Goal: Information Seeking & Learning: Learn about a topic

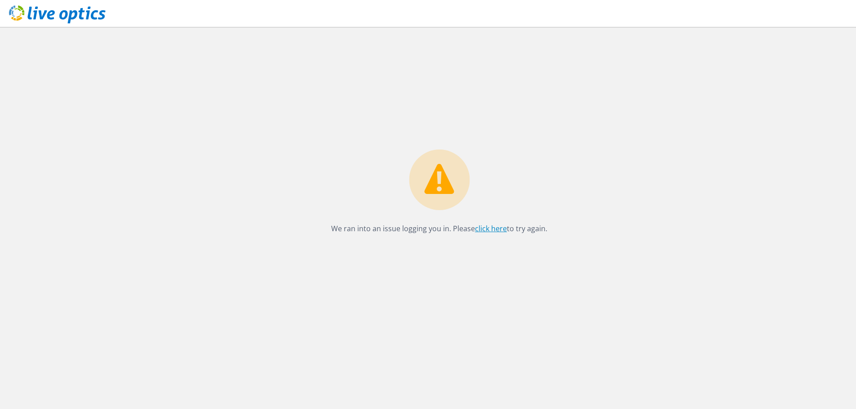
click at [495, 226] on link "click here" at bounding box center [491, 229] width 32 height 10
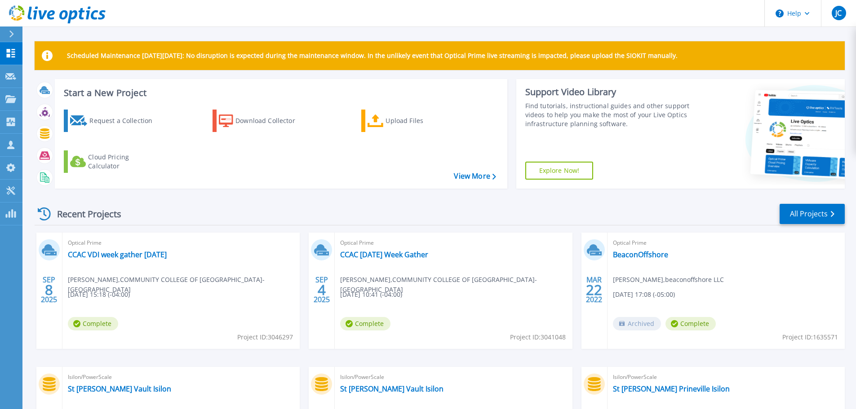
scroll to position [45, 0]
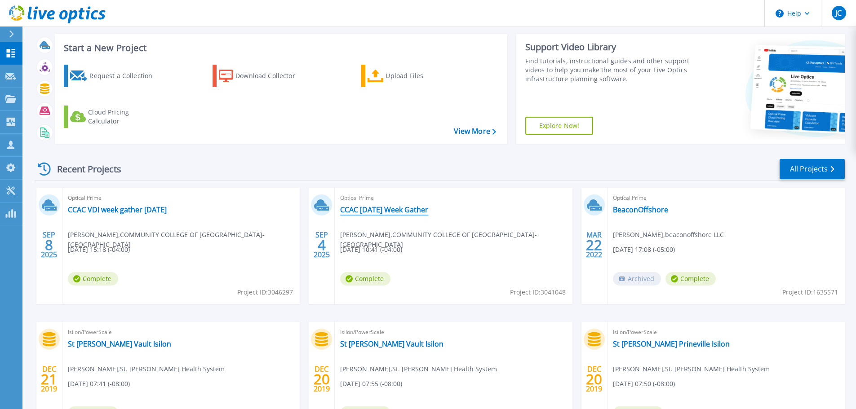
click at [355, 214] on link "CCAC [DATE] Week Gather" at bounding box center [384, 209] width 88 height 9
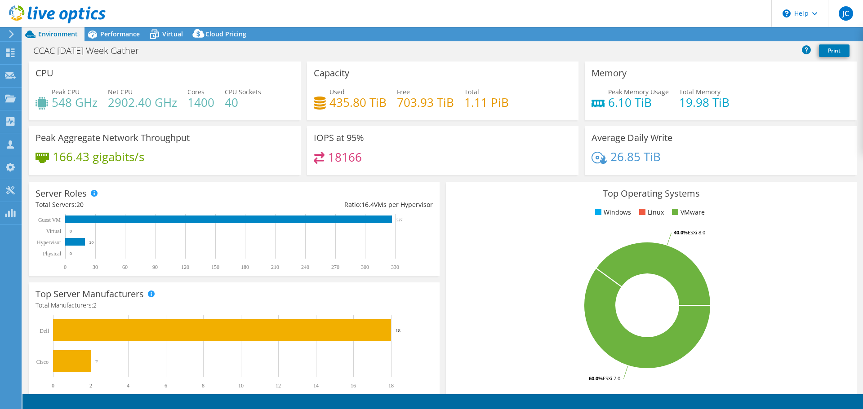
select select "USD"
click at [110, 34] on span "Performance" at bounding box center [120, 34] width 40 height 9
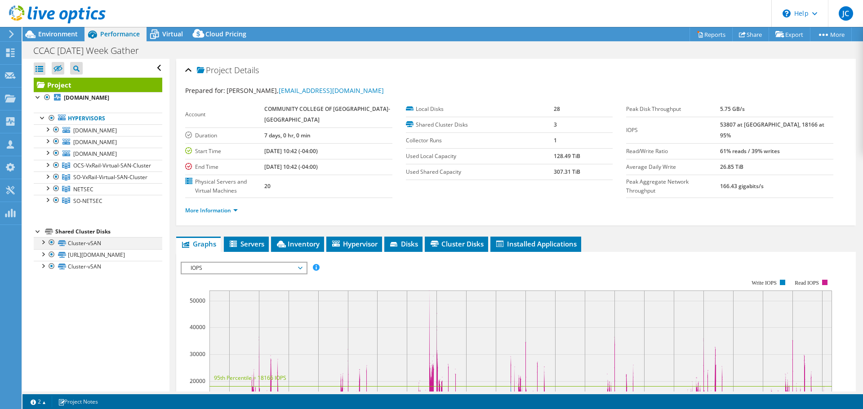
click at [42, 246] on div at bounding box center [42, 241] width 9 height 9
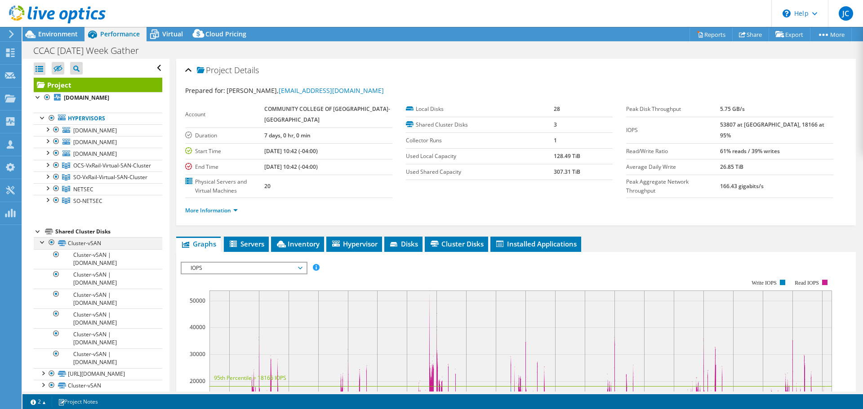
click at [42, 246] on div at bounding box center [42, 241] width 9 height 9
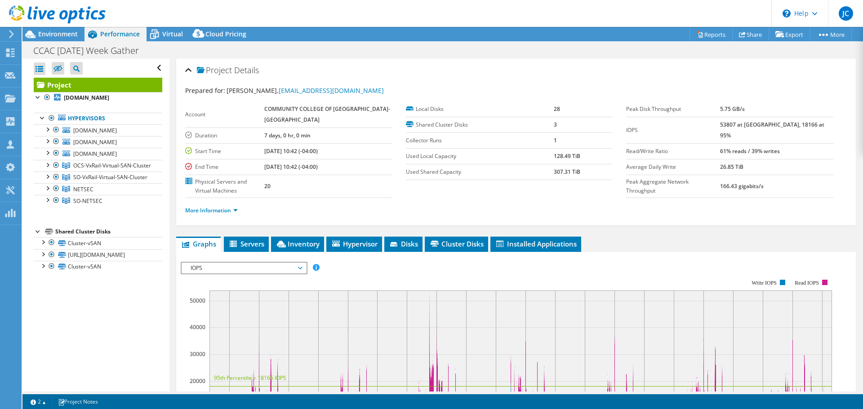
click at [57, 30] on div at bounding box center [53, 15] width 106 height 30
click at [40, 29] on div at bounding box center [53, 15] width 106 height 30
click at [53, 37] on span "Environment" at bounding box center [58, 34] width 40 height 9
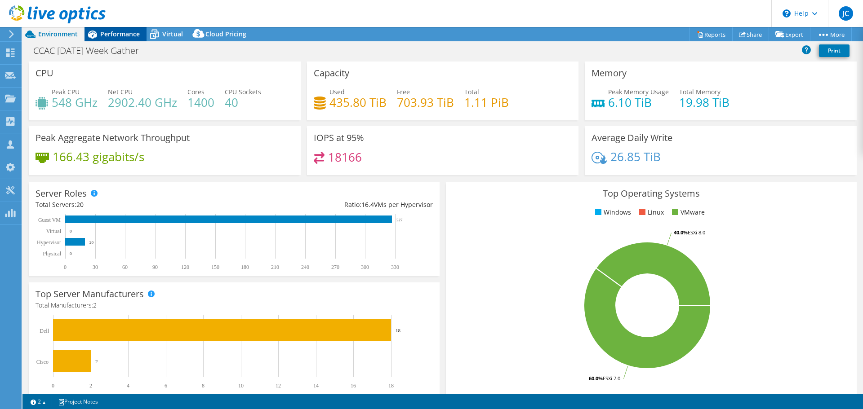
click at [124, 32] on span "Performance" at bounding box center [120, 34] width 40 height 9
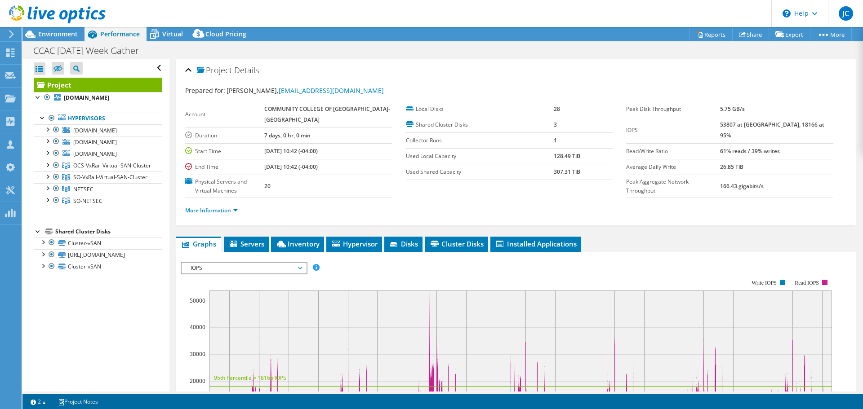
click at [233, 211] on link "More Information" at bounding box center [211, 211] width 53 height 8
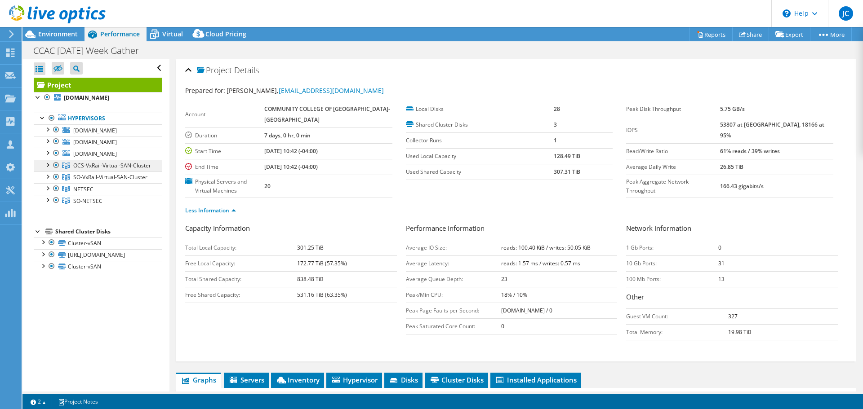
click at [88, 168] on span "OCS-VxRail-Virtual-SAN-Cluster" at bounding box center [112, 166] width 78 height 8
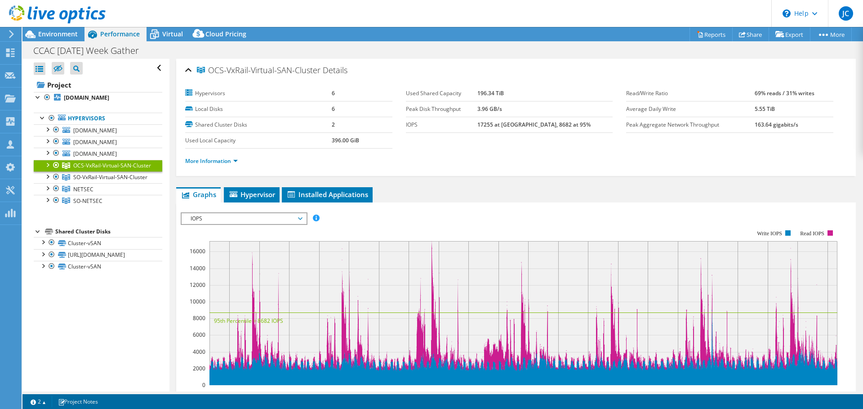
click at [45, 162] on div at bounding box center [47, 164] width 9 height 9
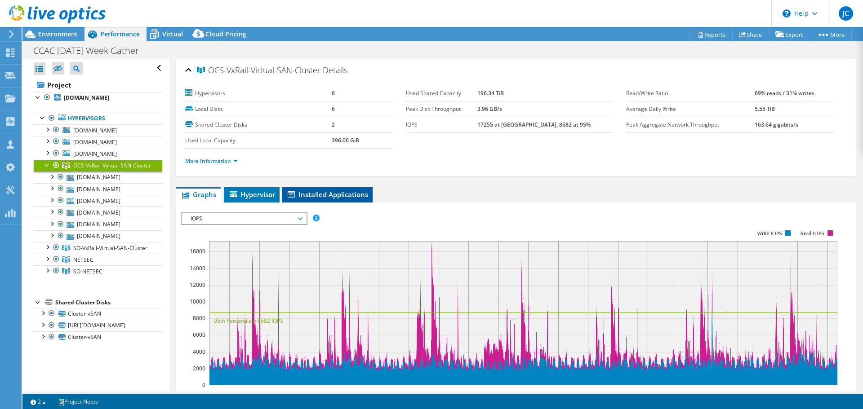
click at [316, 194] on span "Installed Applications" at bounding box center [327, 194] width 82 height 9
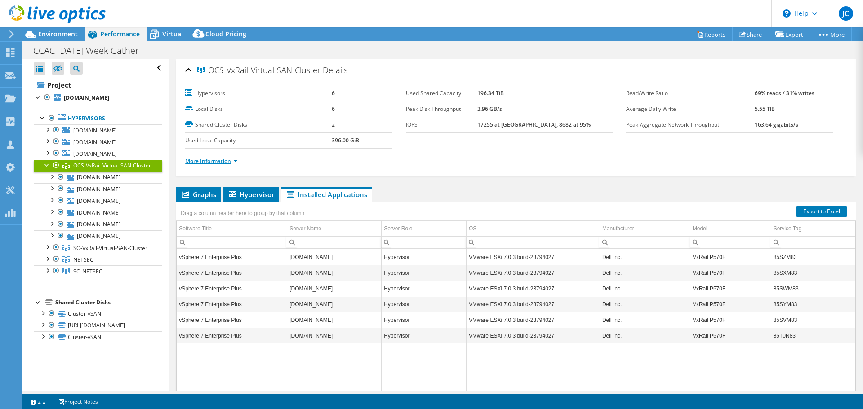
click at [237, 161] on link "More Information" at bounding box center [211, 161] width 53 height 8
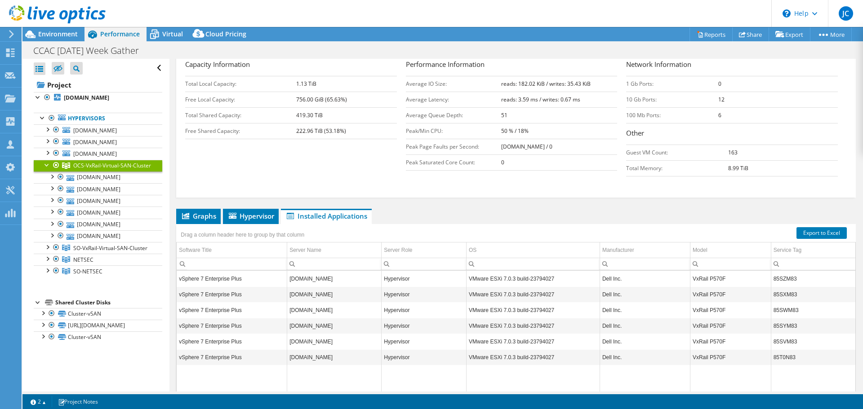
scroll to position [239, 0]
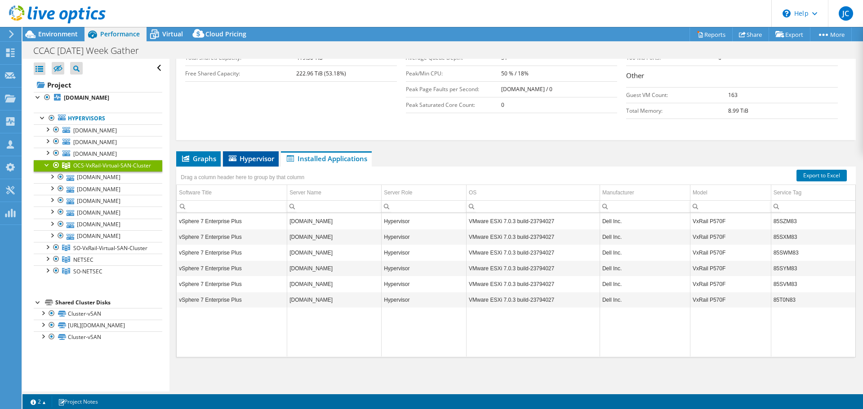
drag, startPoint x: 208, startPoint y: 164, endPoint x: 247, endPoint y: 166, distance: 39.1
click at [208, 164] on li "Graphs" at bounding box center [198, 158] width 44 height 15
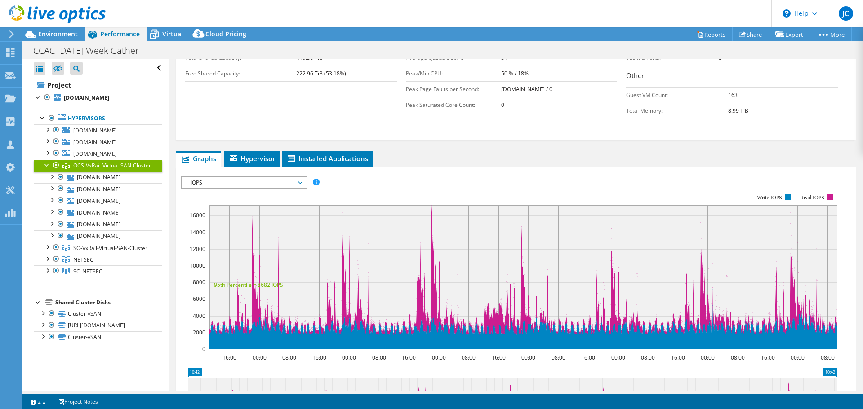
click at [301, 182] on span "IOPS" at bounding box center [243, 182] width 115 height 11
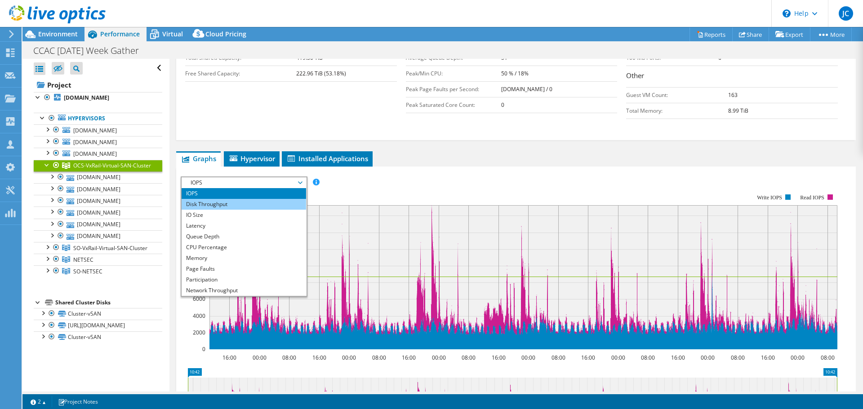
click at [251, 202] on li "Disk Throughput" at bounding box center [244, 204] width 124 height 11
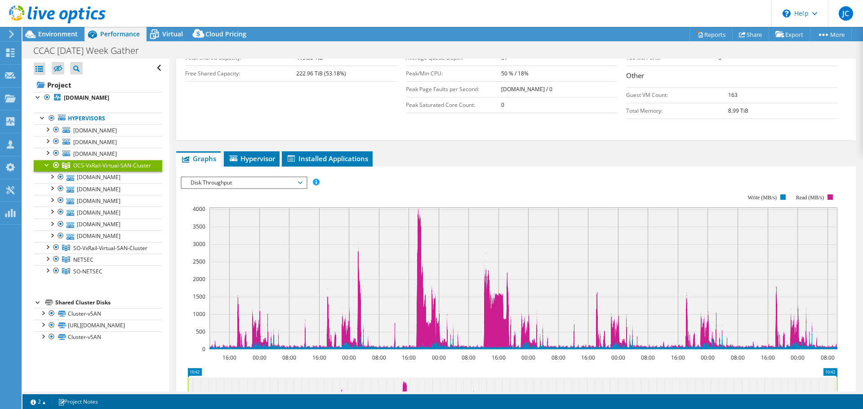
click at [301, 181] on span "Disk Throughput" at bounding box center [243, 182] width 115 height 11
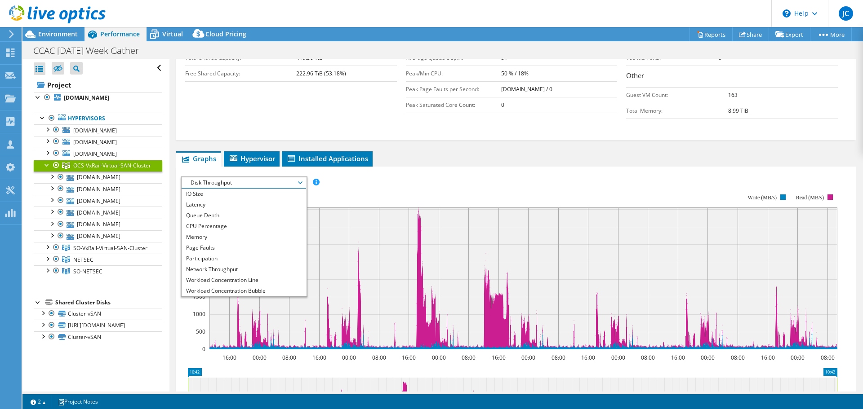
scroll to position [32, 0]
click at [273, 257] on li "Network Throughput" at bounding box center [244, 258] width 124 height 11
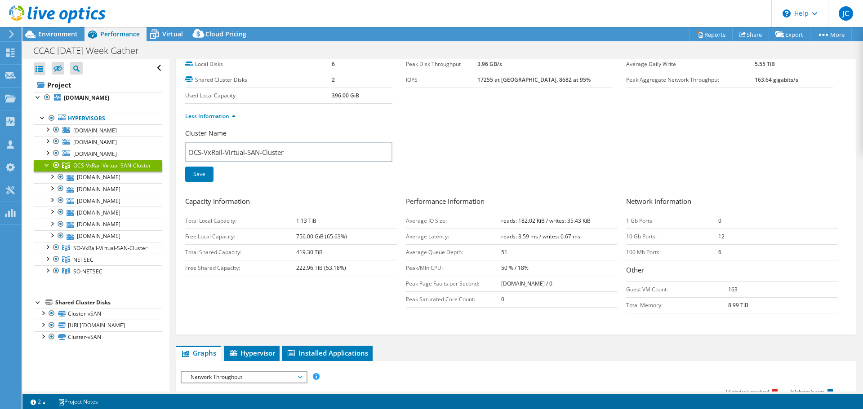
scroll to position [0, 0]
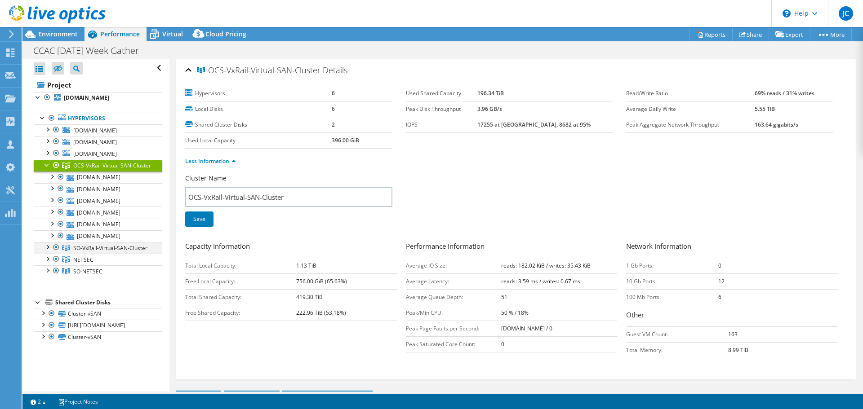
click at [46, 251] on div at bounding box center [47, 246] width 9 height 9
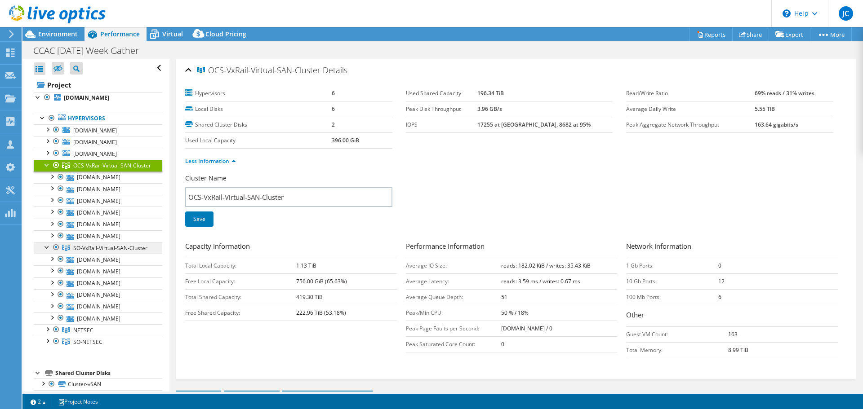
click at [89, 252] on span "SO-VxRail-Virtual-SAN-Cluster" at bounding box center [110, 248] width 74 height 8
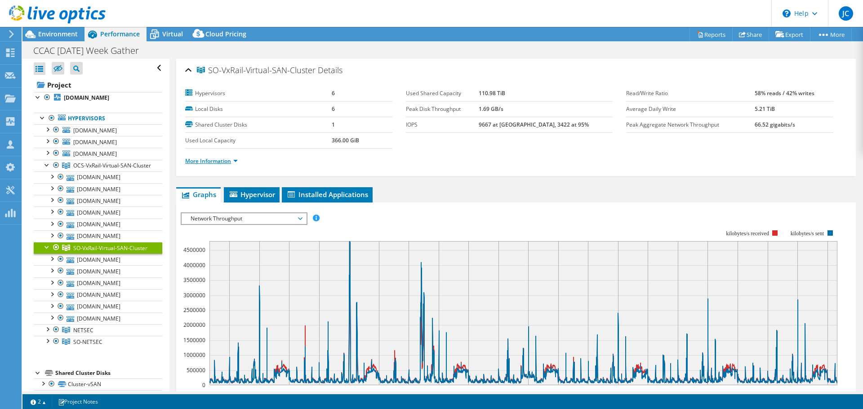
click at [222, 164] on link "More Information" at bounding box center [211, 161] width 53 height 8
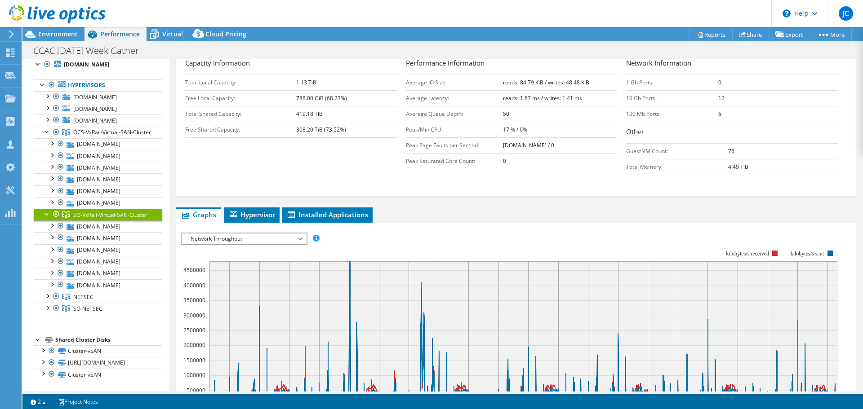
scroll to position [180, 0]
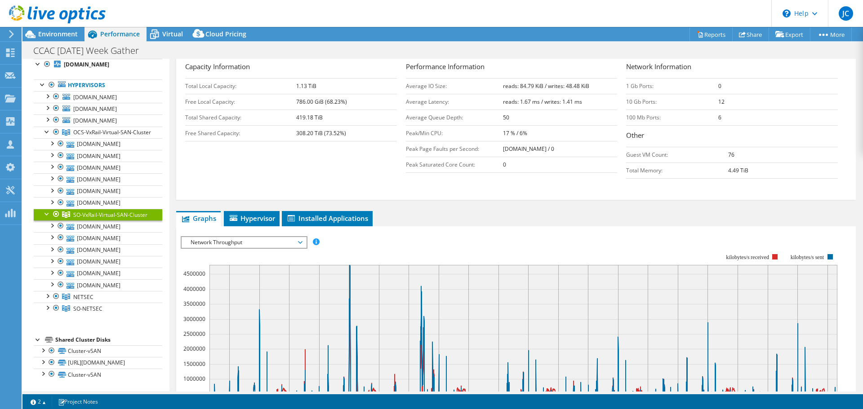
click at [301, 244] on span "Network Throughput" at bounding box center [243, 242] width 115 height 11
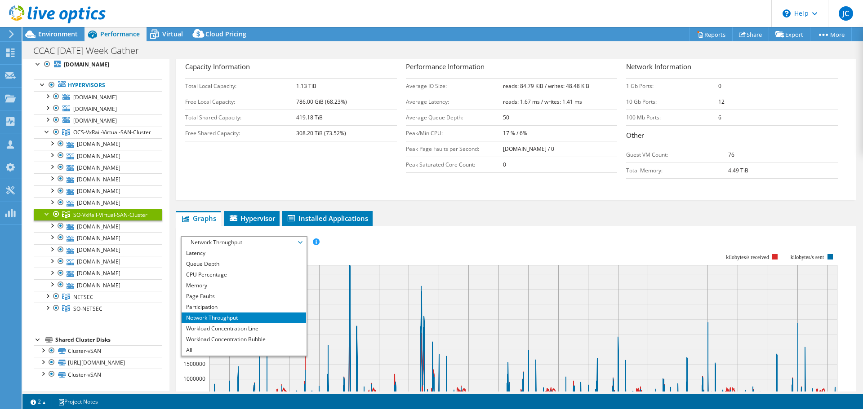
scroll to position [0, 0]
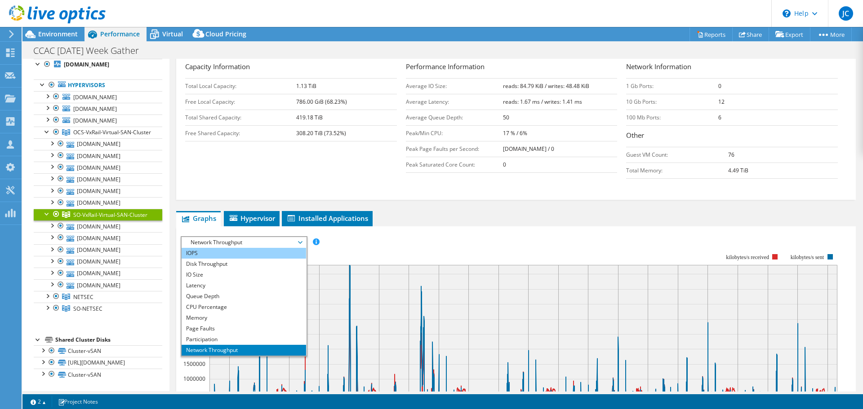
click at [268, 256] on li "IOPS" at bounding box center [244, 253] width 124 height 11
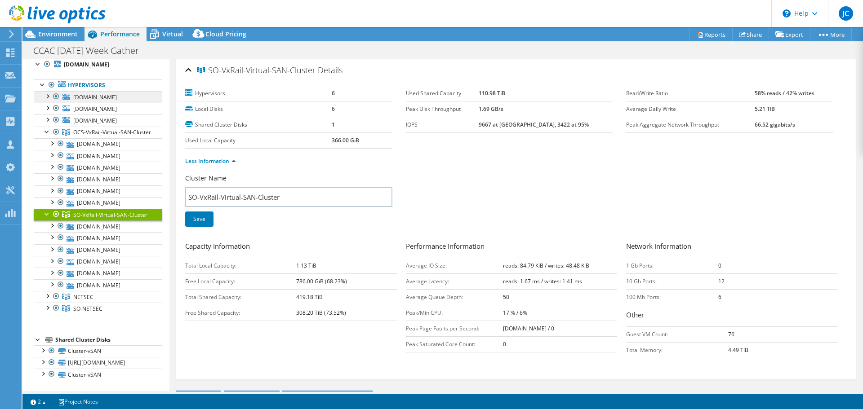
scroll to position [57, 0]
click at [94, 129] on span "OCS-VxRail-Virtual-SAN-Cluster" at bounding box center [112, 133] width 78 height 8
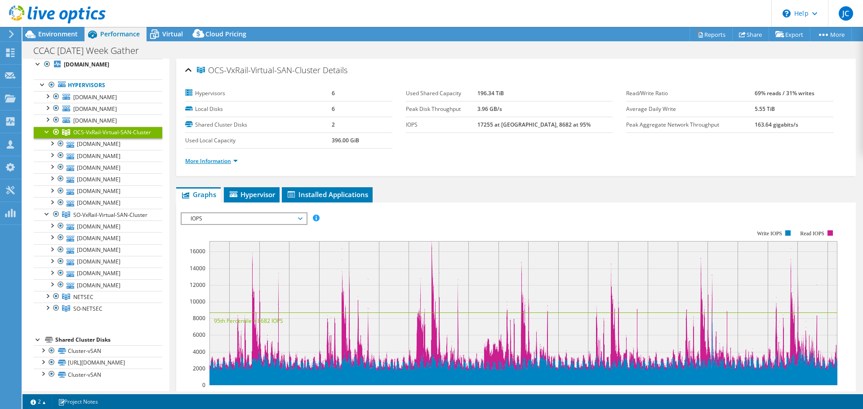
click at [222, 160] on link "More Information" at bounding box center [211, 161] width 53 height 8
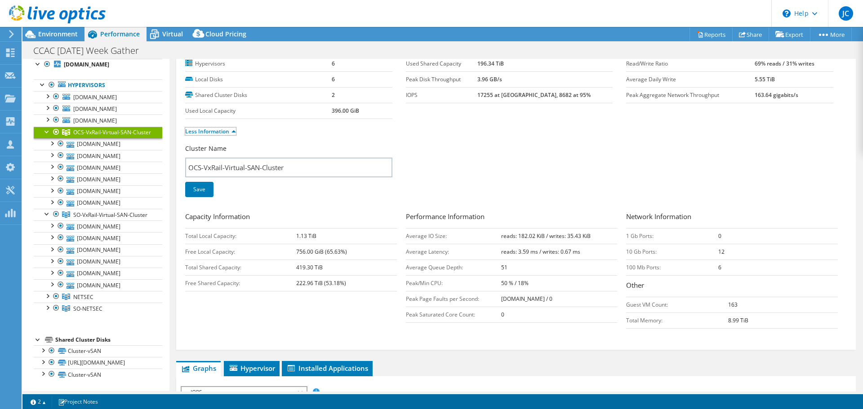
scroll to position [45, 0]
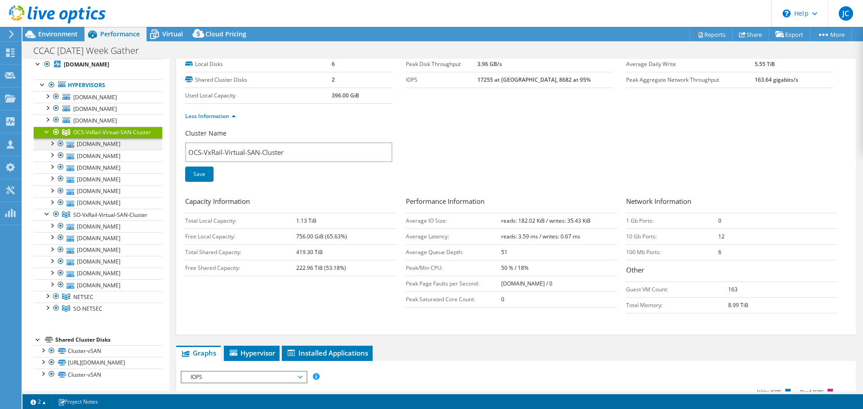
click at [50, 138] on div at bounding box center [51, 142] width 9 height 9
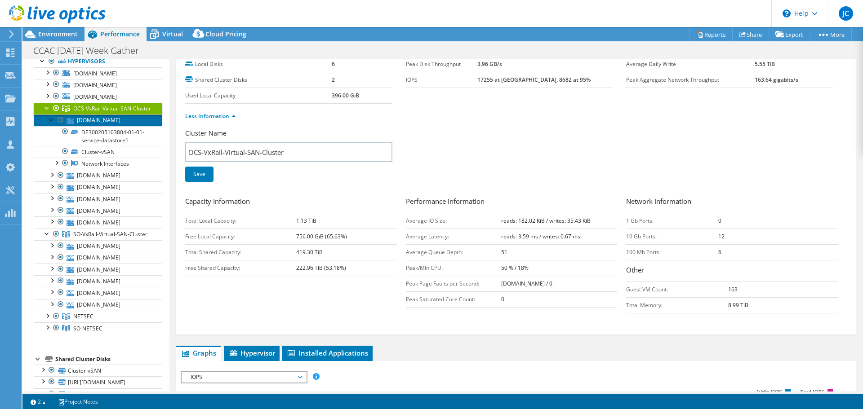
click at [92, 126] on link "[DOMAIN_NAME]" at bounding box center [98, 121] width 129 height 12
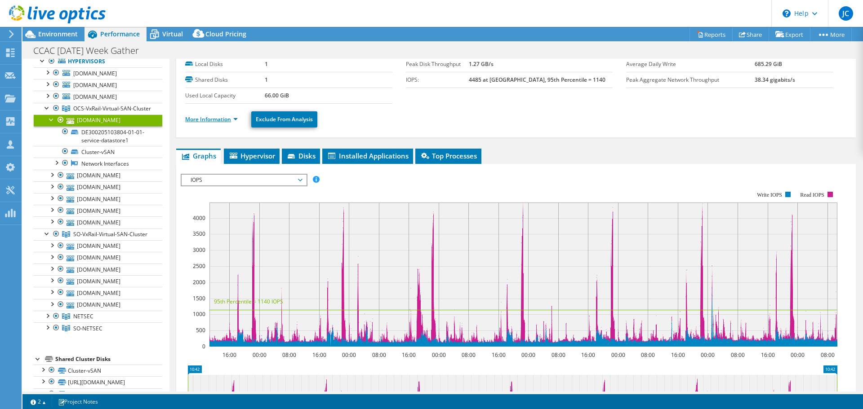
click at [212, 118] on link "More Information" at bounding box center [211, 119] width 53 height 8
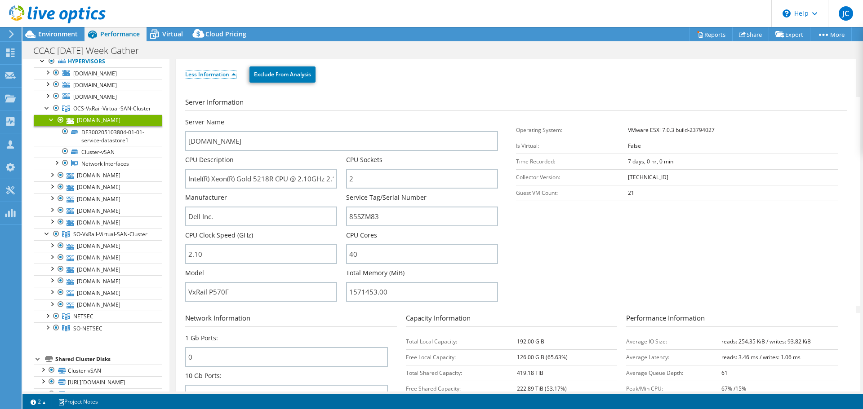
scroll to position [135, 0]
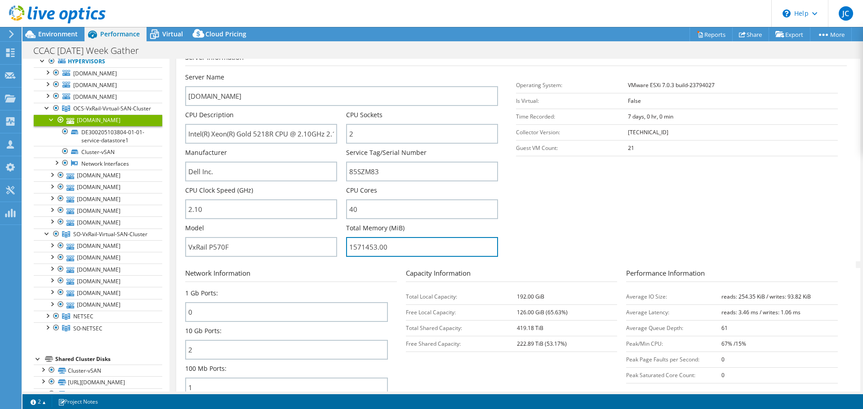
drag, startPoint x: 374, startPoint y: 248, endPoint x: 340, endPoint y: 247, distance: 33.7
click at [340, 73] on div "Server Name co-rail-06.ccac.org CPU Description Intel(R) Xeon(R) Gold 5218R CPU…" at bounding box center [346, 73] width 322 height 0
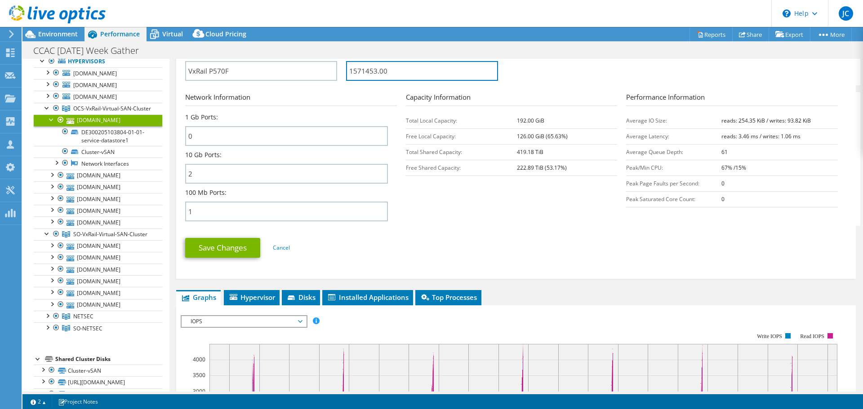
scroll to position [404, 0]
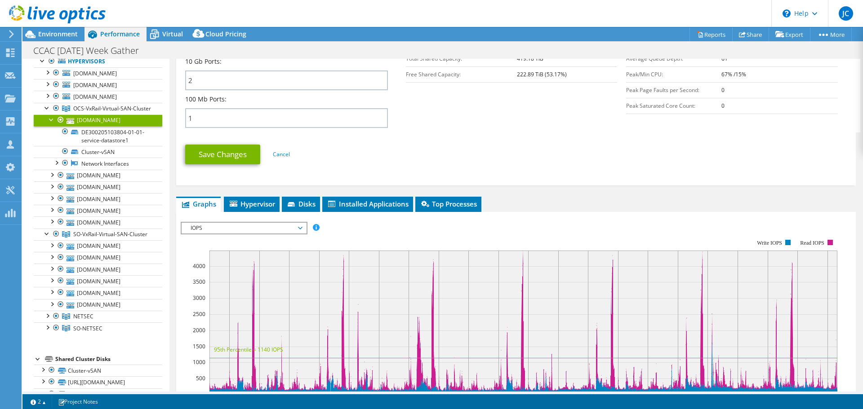
click at [299, 229] on span "IOPS" at bounding box center [243, 228] width 115 height 11
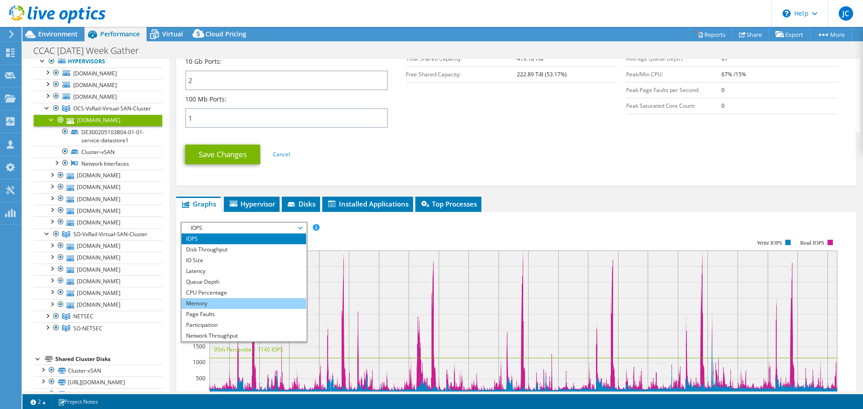
click at [244, 303] on li "Memory" at bounding box center [244, 303] width 124 height 11
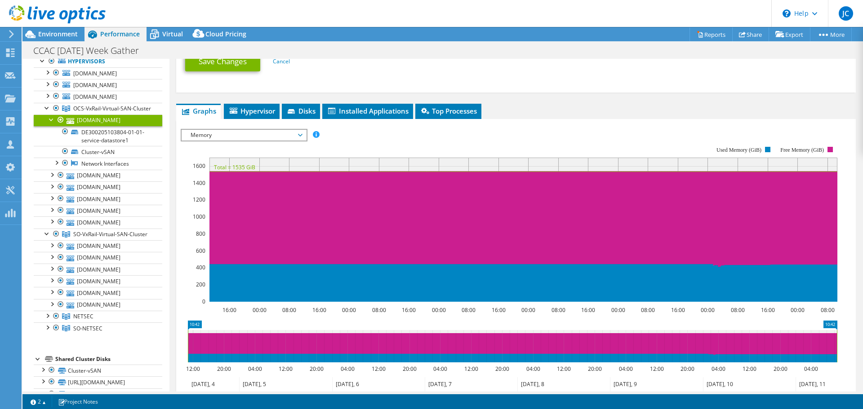
scroll to position [494, 0]
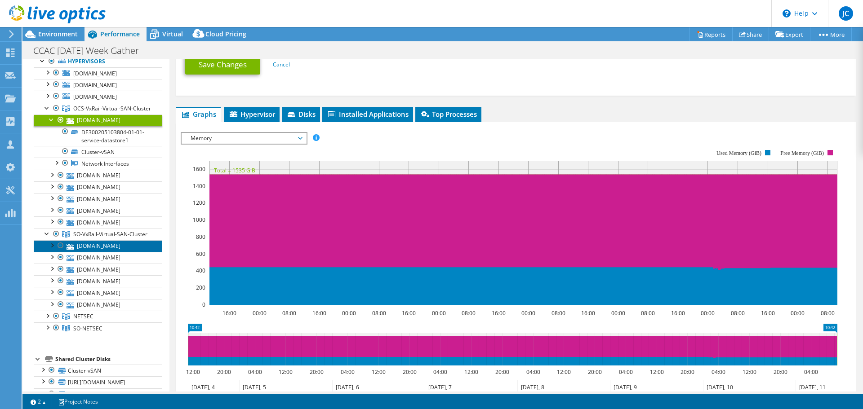
click at [85, 252] on link "so-rail-06.ccac.org" at bounding box center [98, 246] width 129 height 12
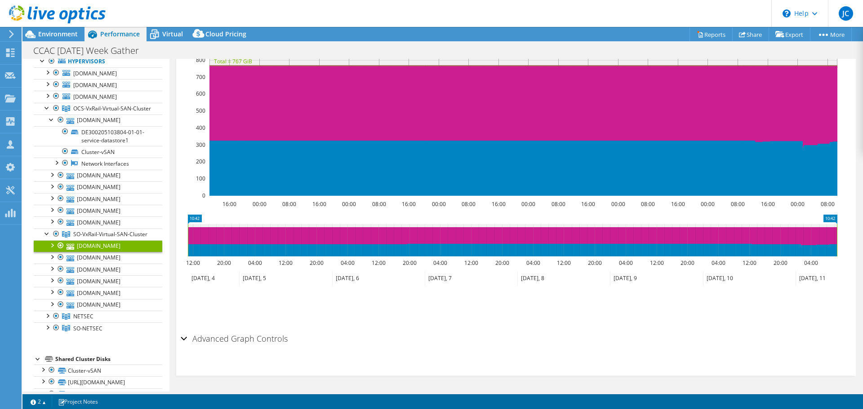
scroll to position [196, 0]
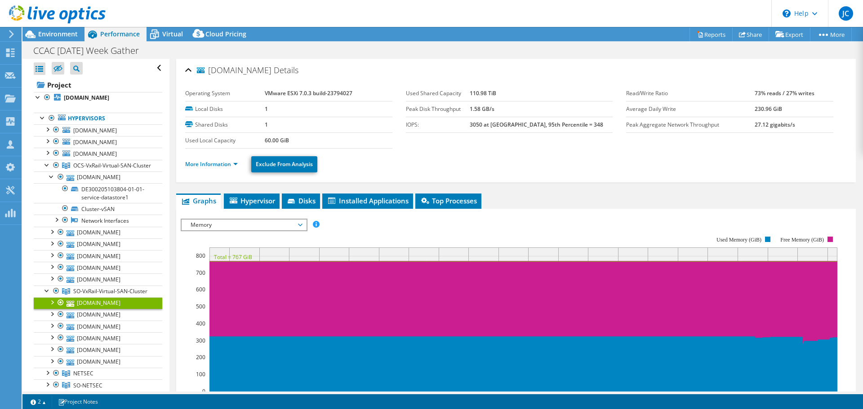
select select "USD"
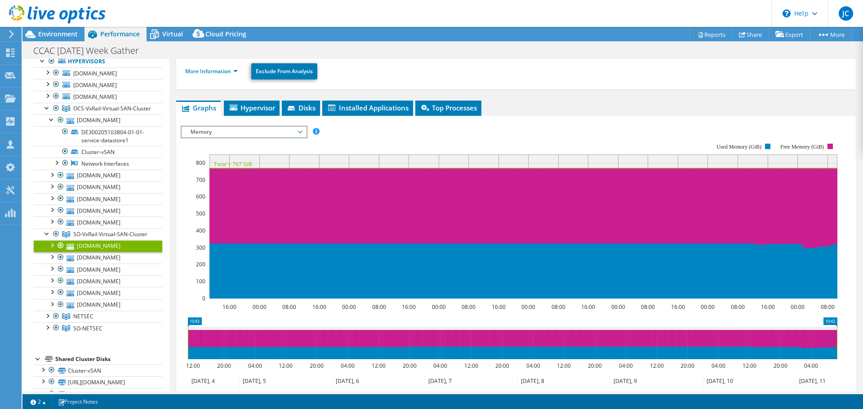
scroll to position [106, 0]
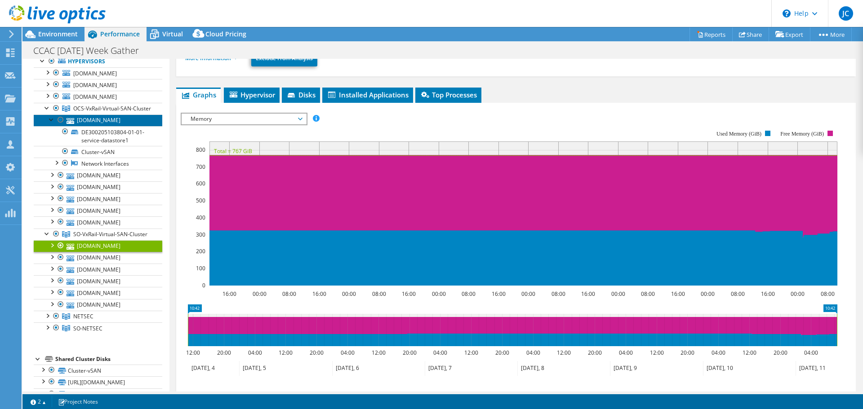
click at [95, 126] on link "[DOMAIN_NAME]" at bounding box center [98, 121] width 129 height 12
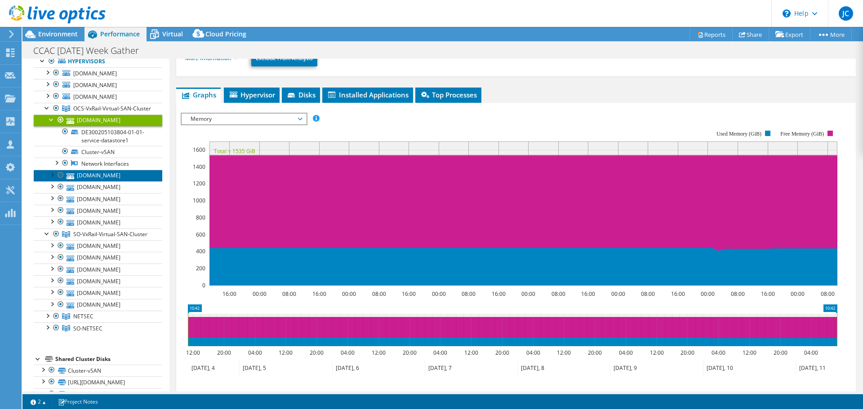
click at [94, 182] on link "[DOMAIN_NAME]" at bounding box center [98, 176] width 129 height 12
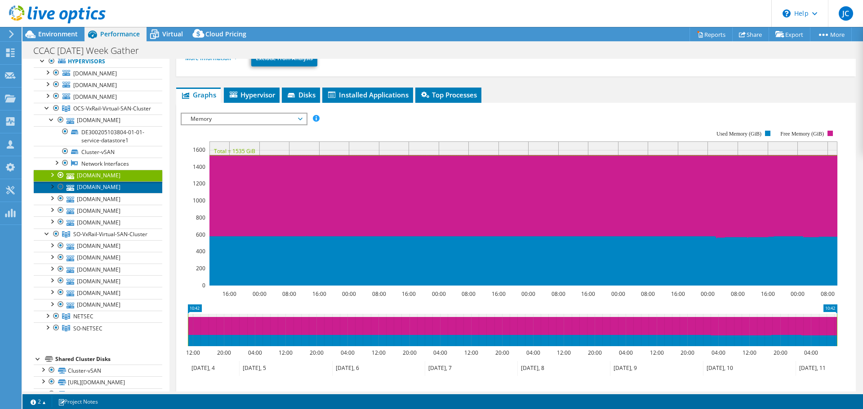
click at [89, 193] on link "[DOMAIN_NAME]" at bounding box center [98, 188] width 129 height 12
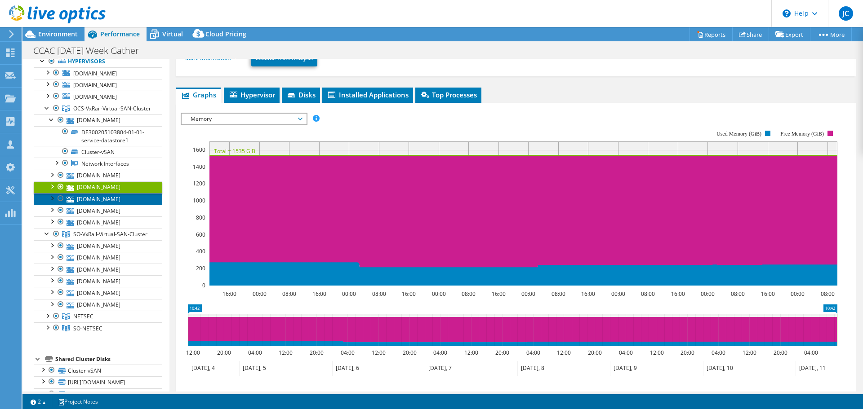
click at [87, 205] on link "[DOMAIN_NAME]" at bounding box center [98, 199] width 129 height 12
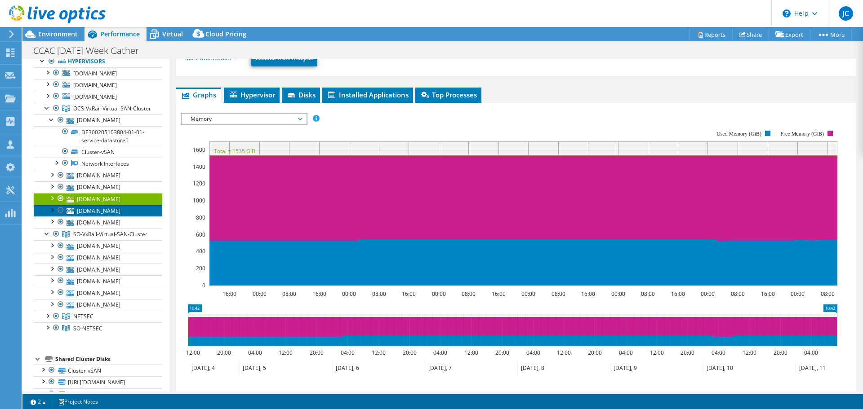
click at [85, 217] on link "[DOMAIN_NAME]" at bounding box center [98, 211] width 129 height 12
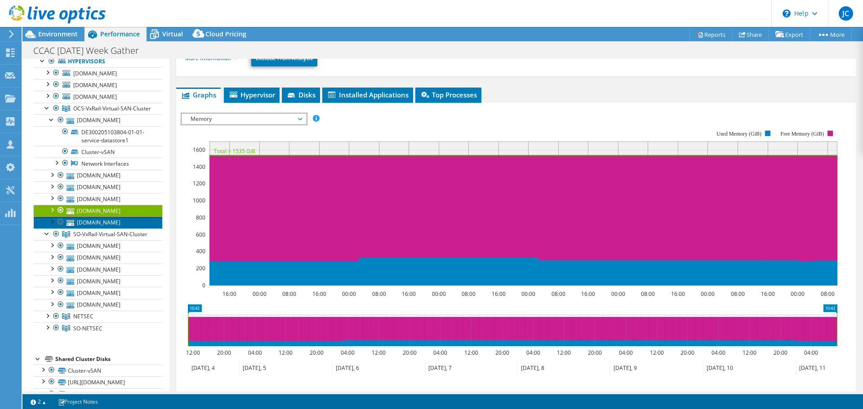
click at [93, 228] on link "[DOMAIN_NAME]" at bounding box center [98, 223] width 129 height 12
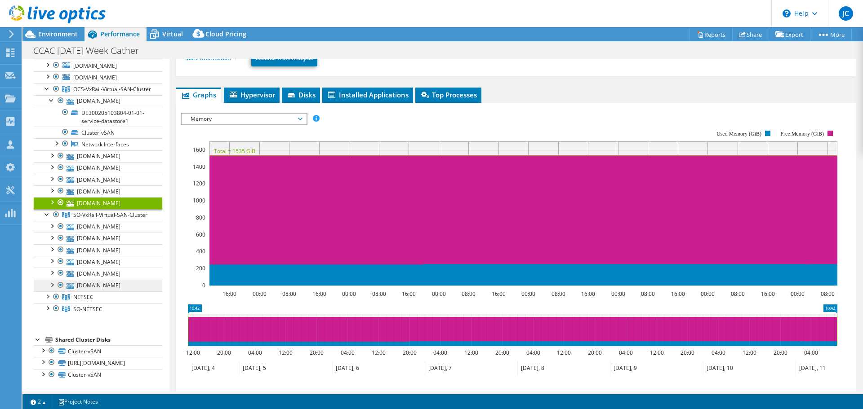
scroll to position [101, 0]
click at [93, 233] on link "[DOMAIN_NAME]" at bounding box center [98, 239] width 129 height 12
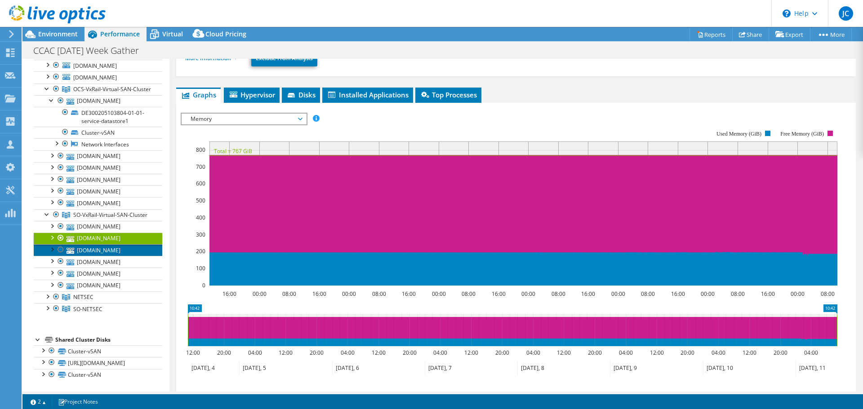
click at [93, 244] on link "[DOMAIN_NAME]" at bounding box center [98, 250] width 129 height 12
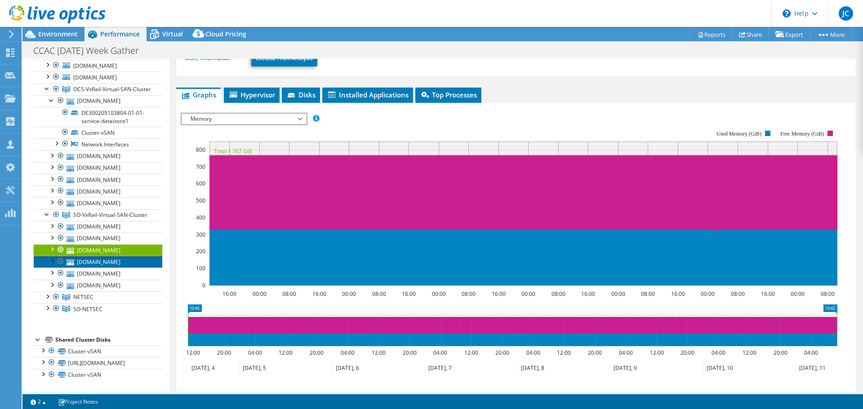
click at [93, 256] on link "[DOMAIN_NAME]" at bounding box center [98, 262] width 129 height 12
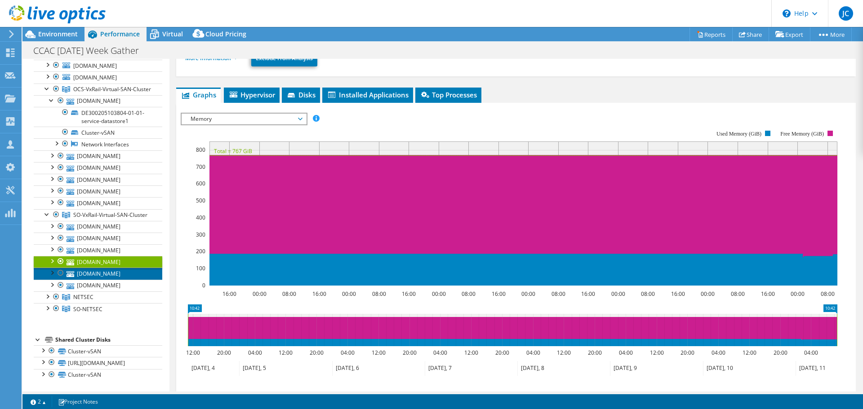
click at [93, 268] on link "[DOMAIN_NAME]" at bounding box center [98, 274] width 129 height 12
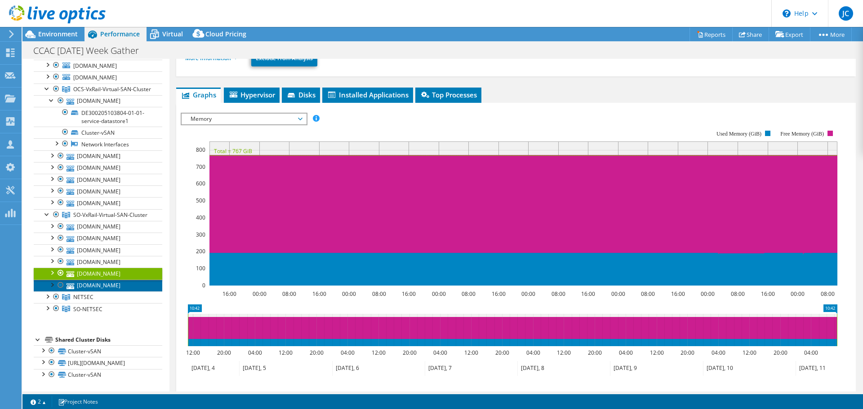
click at [95, 280] on link "[DOMAIN_NAME]" at bounding box center [98, 286] width 129 height 12
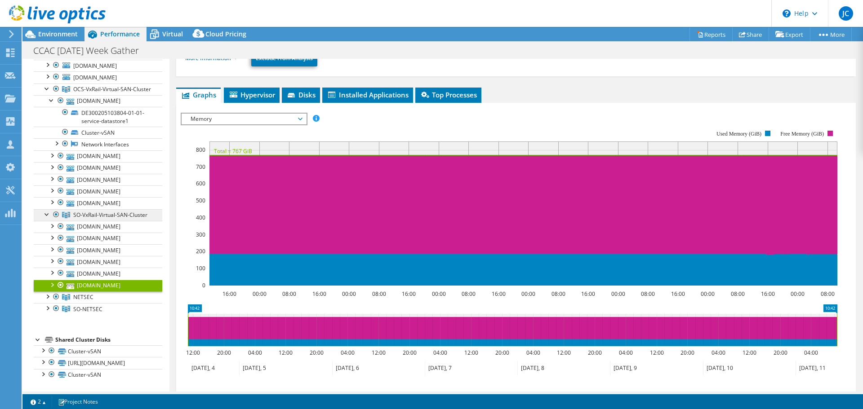
click at [85, 211] on span "SO-VxRail-Virtual-SAN-Cluster" at bounding box center [110, 215] width 74 height 8
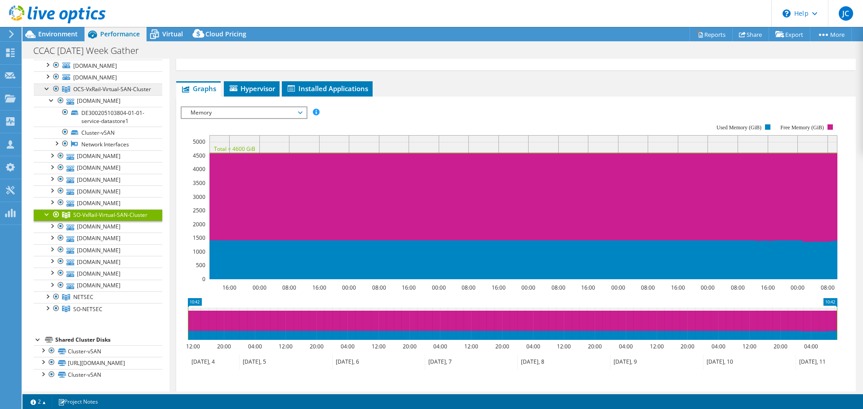
click at [92, 84] on link "OCS-VxRail-Virtual-SAN-Cluster" at bounding box center [98, 90] width 129 height 12
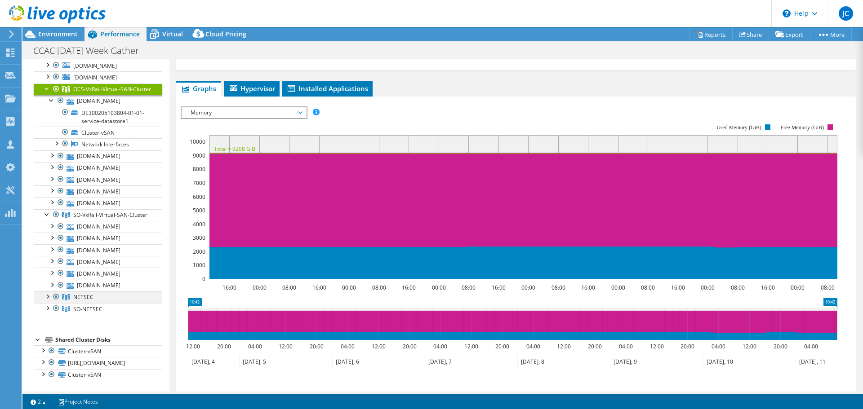
click at [50, 292] on div at bounding box center [47, 296] width 9 height 9
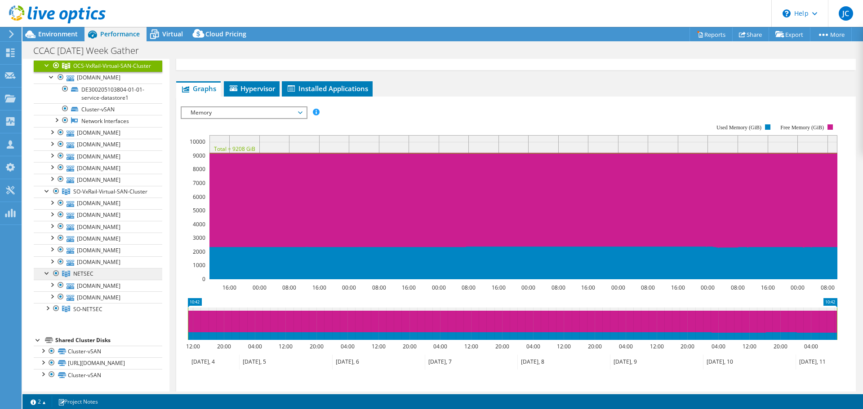
click at [86, 278] on span "NETSEC" at bounding box center [83, 274] width 20 height 8
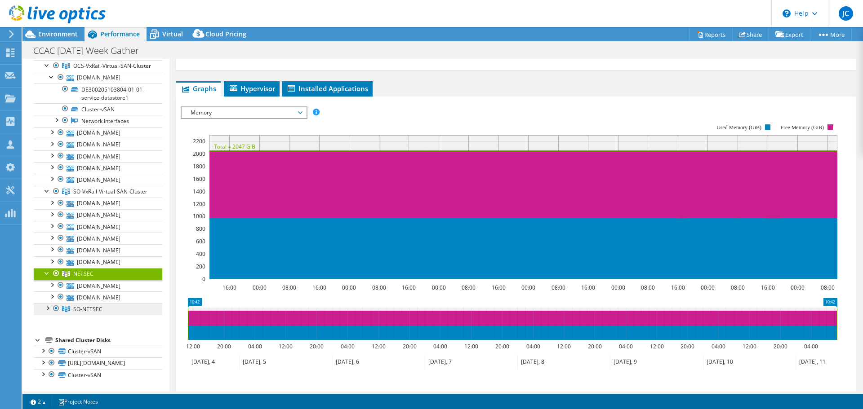
click at [97, 313] on span "SO-NETSEC" at bounding box center [87, 310] width 29 height 8
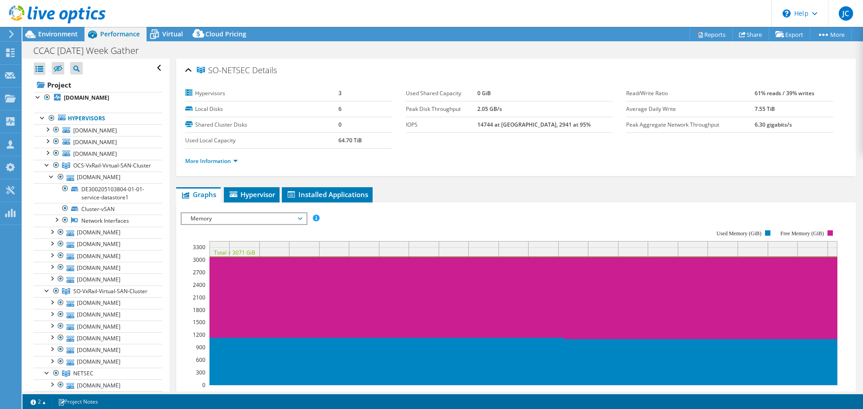
select select "USD"
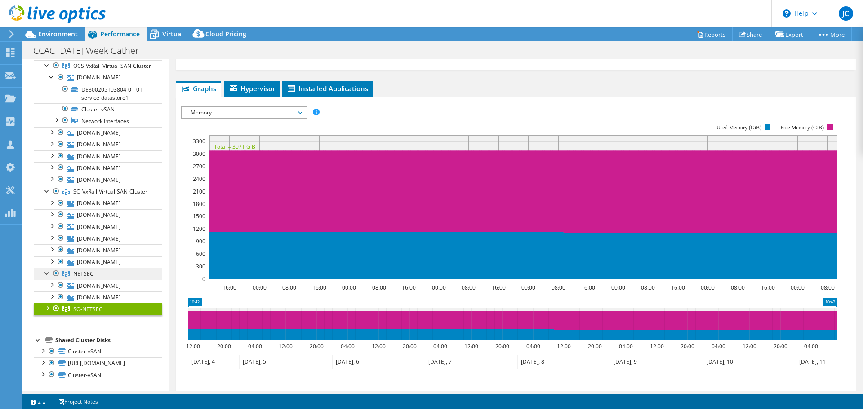
click at [89, 278] on span "NETSEC" at bounding box center [83, 274] width 20 height 8
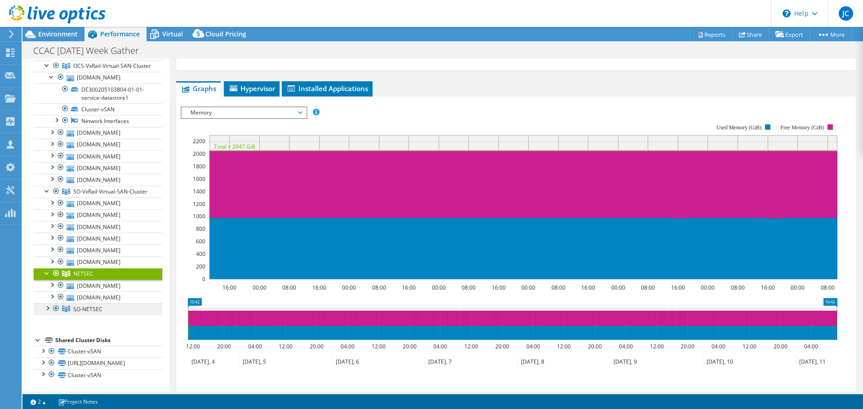
click at [84, 313] on span "SO-NETSEC" at bounding box center [87, 310] width 29 height 8
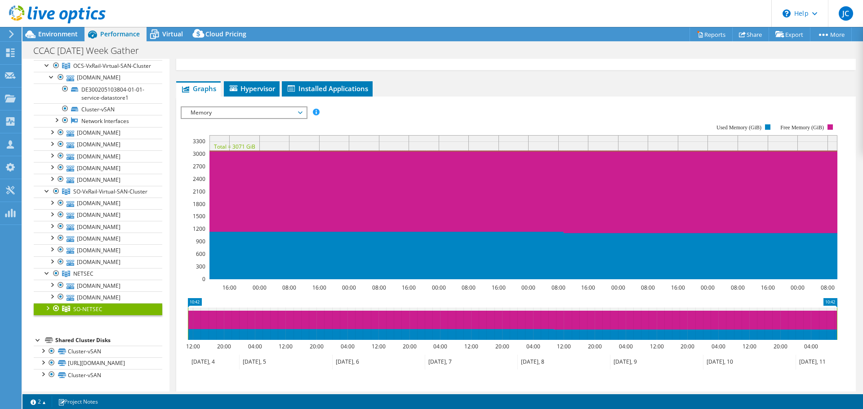
scroll to position [124, 0]
click at [88, 346] on link "Cluster-vSAN" at bounding box center [98, 352] width 129 height 12
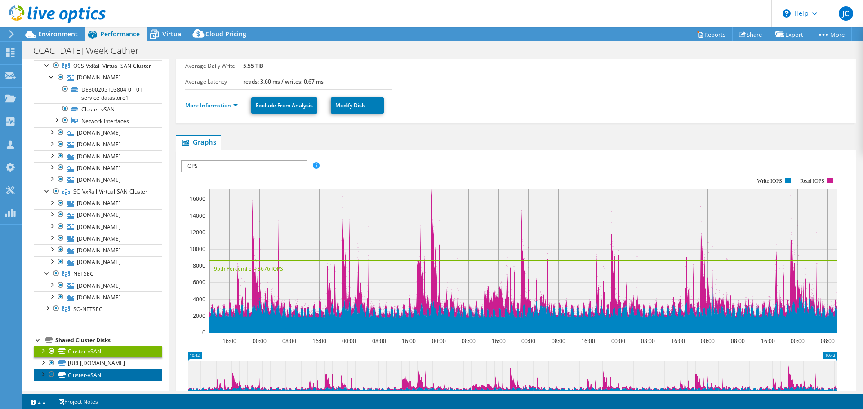
click at [84, 374] on link "Cluster-vSAN" at bounding box center [98, 375] width 129 height 12
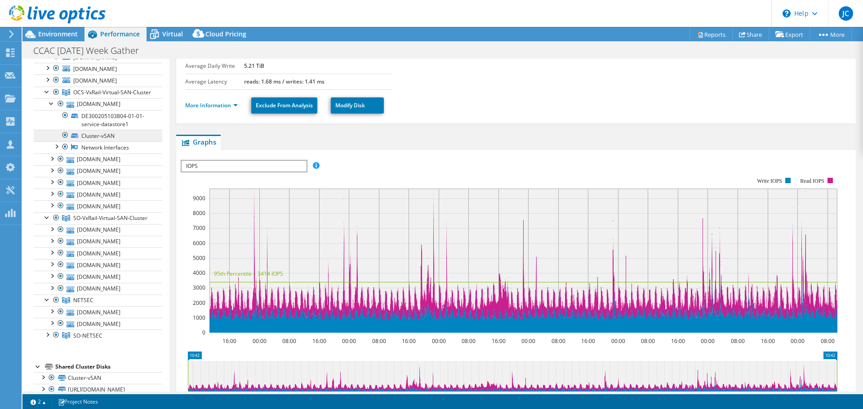
scroll to position [0, 0]
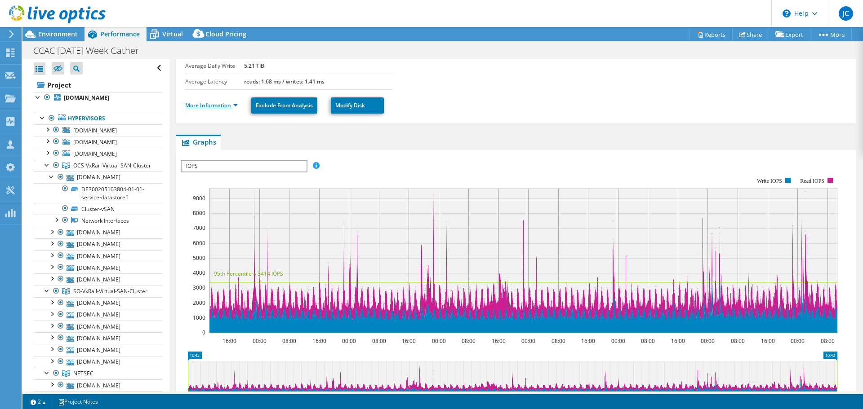
click at [228, 103] on link "More Information" at bounding box center [211, 106] width 53 height 8
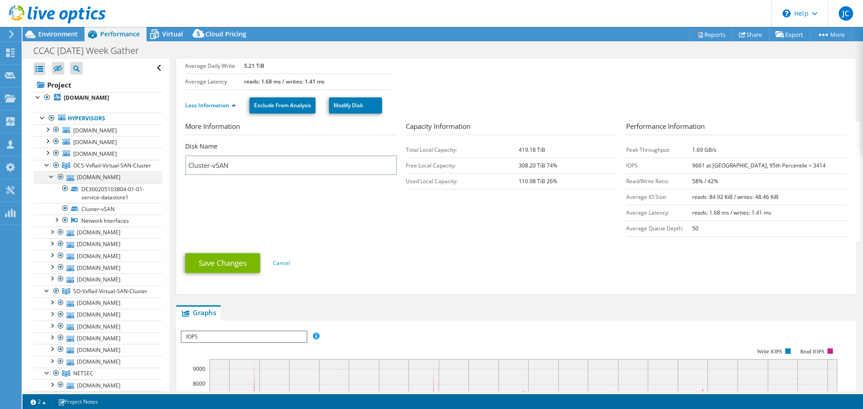
click at [51, 181] on div at bounding box center [51, 176] width 9 height 9
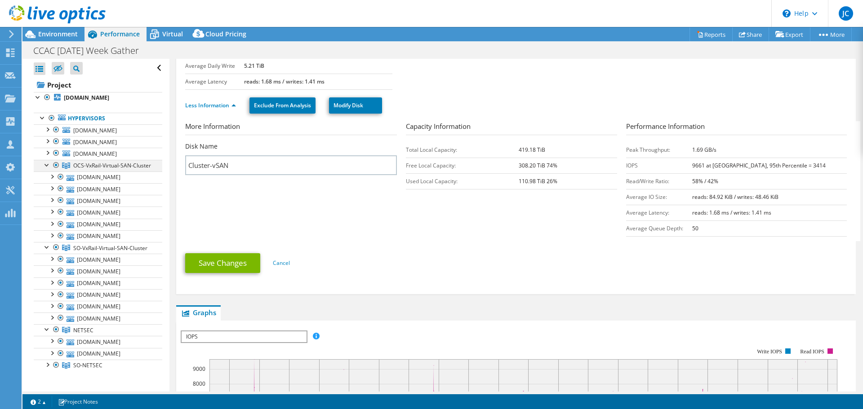
click at [49, 163] on div at bounding box center [47, 164] width 9 height 9
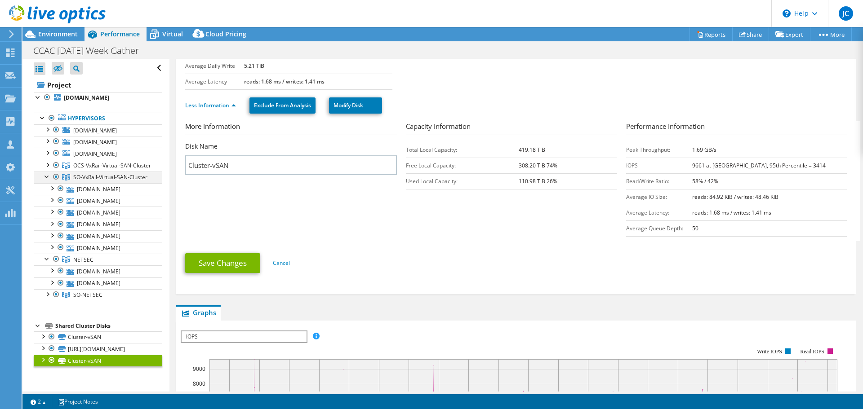
click at [43, 181] on div at bounding box center [47, 176] width 9 height 9
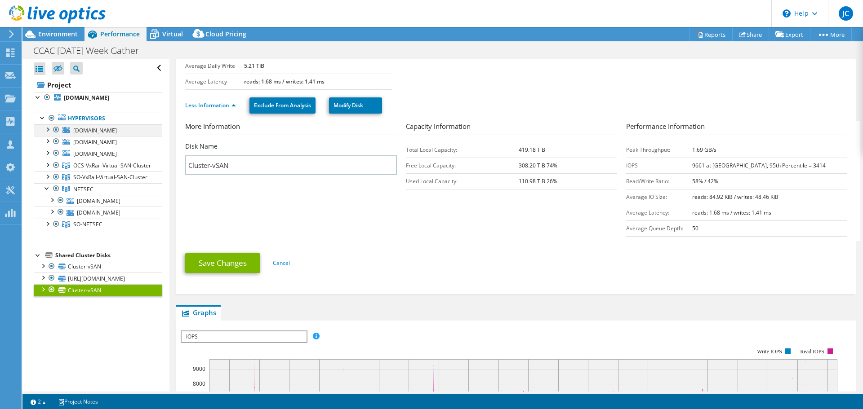
click at [45, 126] on div at bounding box center [47, 128] width 9 height 9
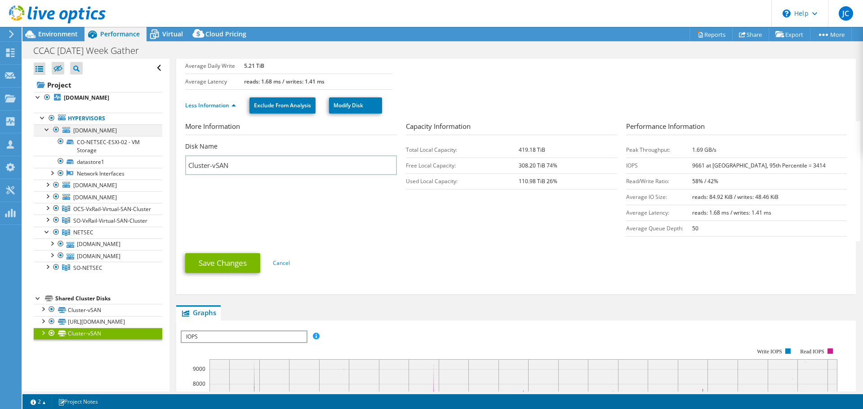
click at [48, 127] on div at bounding box center [47, 128] width 9 height 9
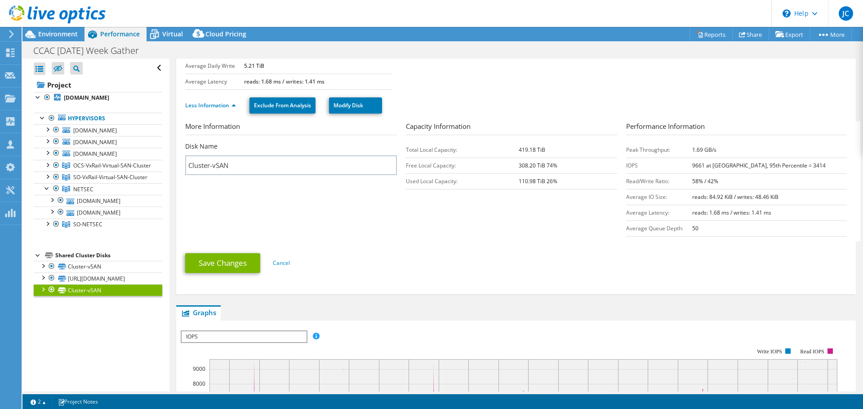
click at [46, 27] on div at bounding box center [53, 15] width 106 height 30
click at [46, 32] on span "Environment" at bounding box center [58, 34] width 40 height 9
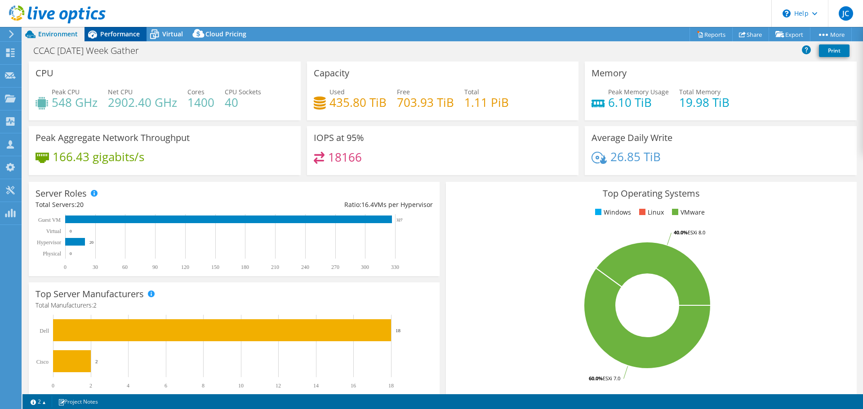
click at [106, 32] on span "Performance" at bounding box center [120, 34] width 40 height 9
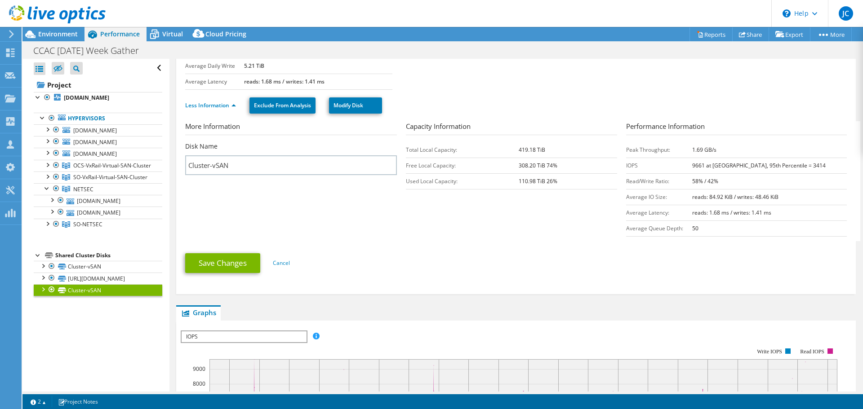
click at [43, 293] on div at bounding box center [42, 288] width 9 height 9
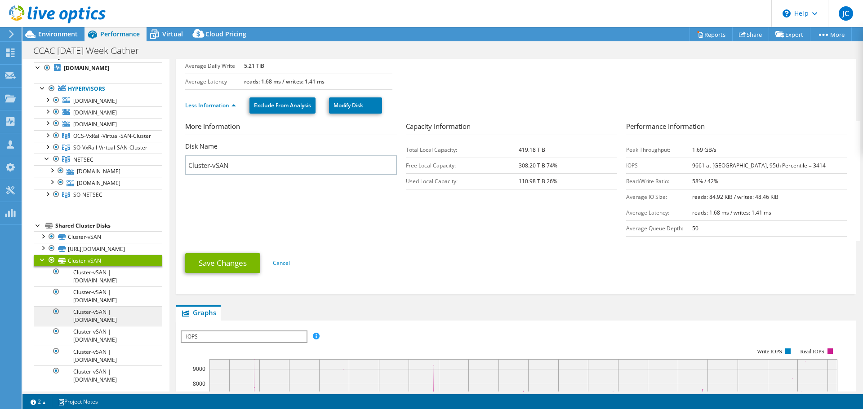
scroll to position [13, 0]
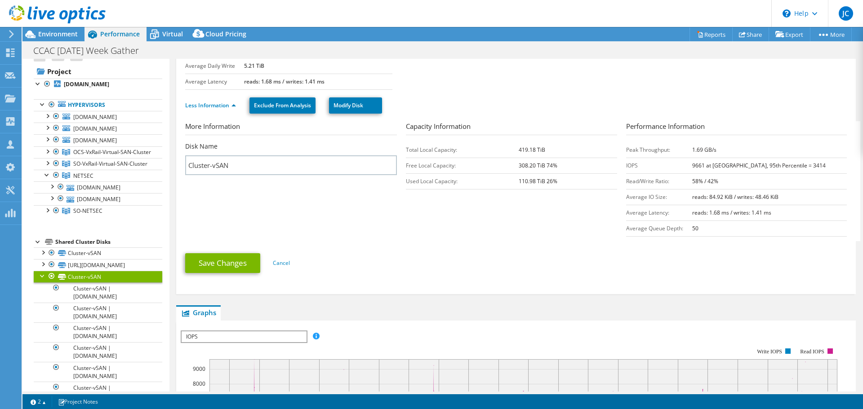
click at [42, 280] on div at bounding box center [42, 275] width 9 height 9
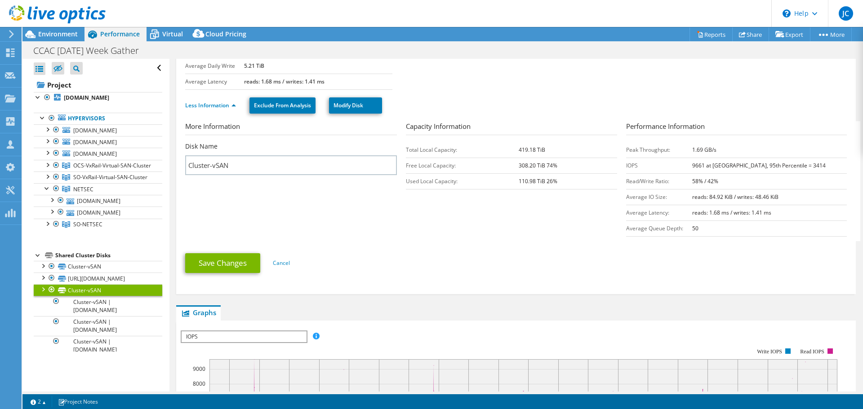
scroll to position [0, 0]
click at [44, 36] on span "Environment" at bounding box center [58, 34] width 40 height 9
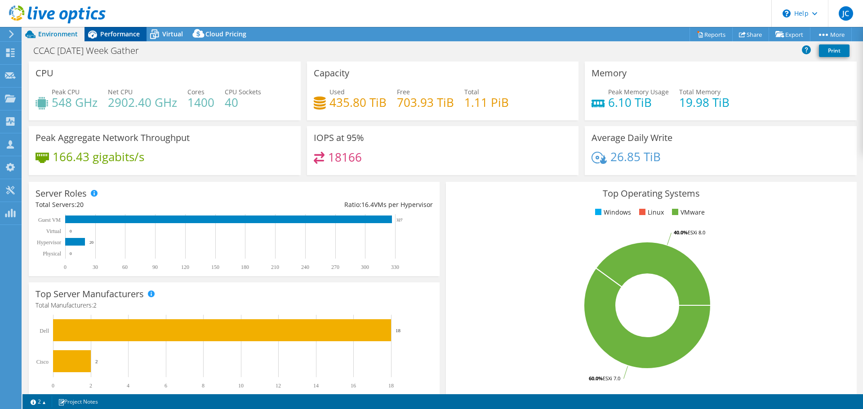
click at [114, 31] on span "Performance" at bounding box center [120, 34] width 40 height 9
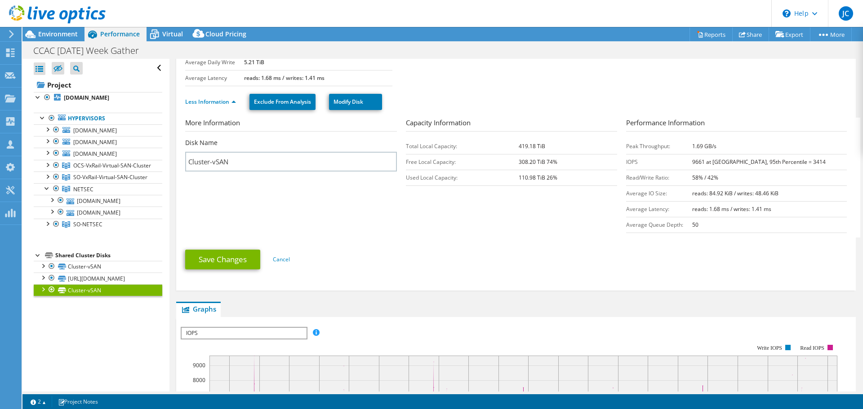
scroll to position [16, 0]
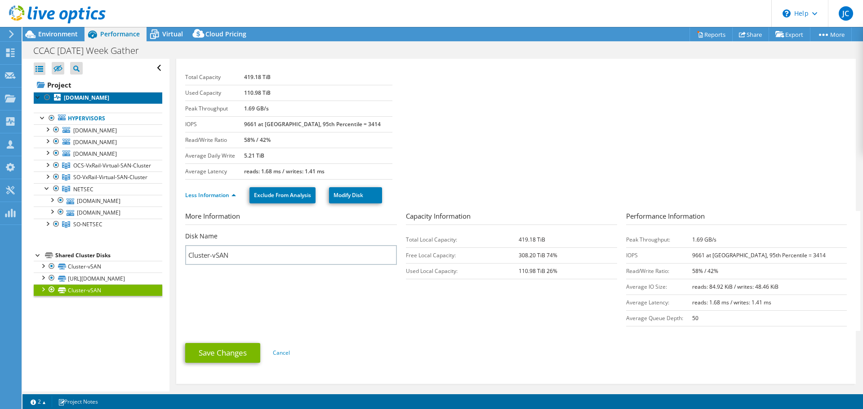
click at [87, 97] on b "[DOMAIN_NAME]" at bounding box center [86, 98] width 45 height 8
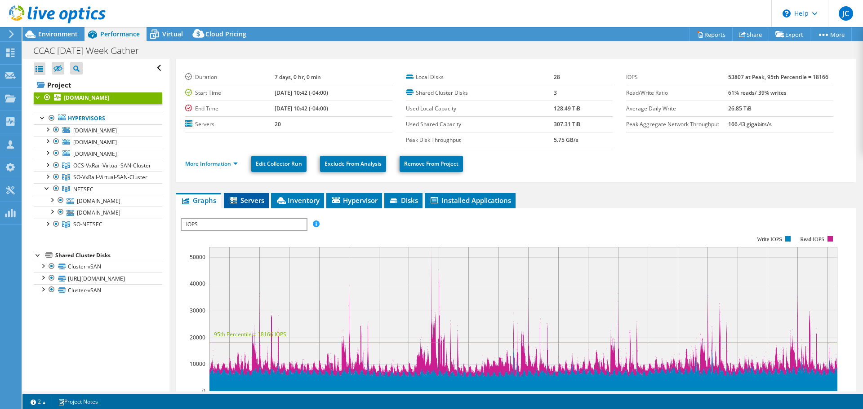
click at [247, 199] on span "Servers" at bounding box center [246, 200] width 36 height 9
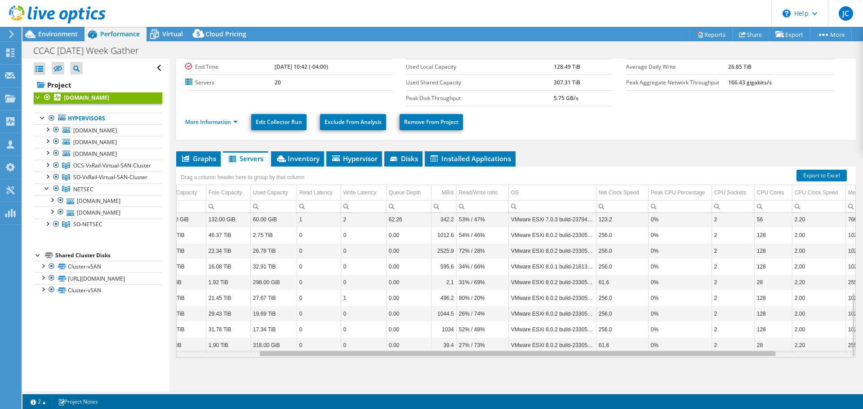
scroll to position [0, 0]
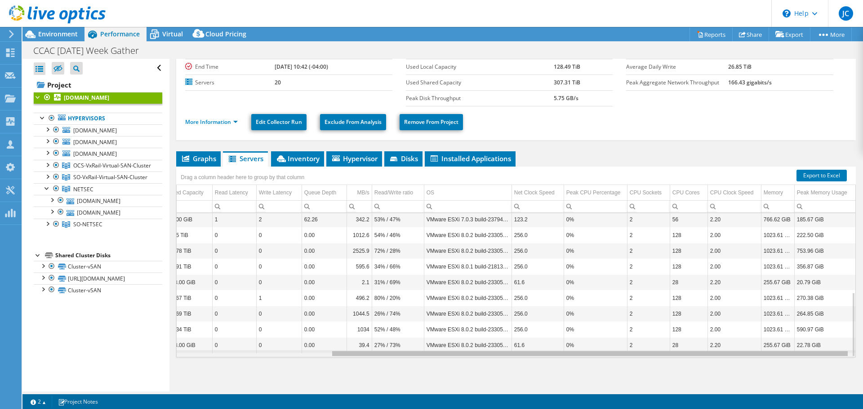
drag, startPoint x: 660, startPoint y: 356, endPoint x: 833, endPoint y: 355, distance: 173.4
click at [833, 355] on body "JC Channel Partner Jens Carlsson jens.carlsson@us.logicalis.com LOGICALIS NETWO…" at bounding box center [431, 204] width 863 height 409
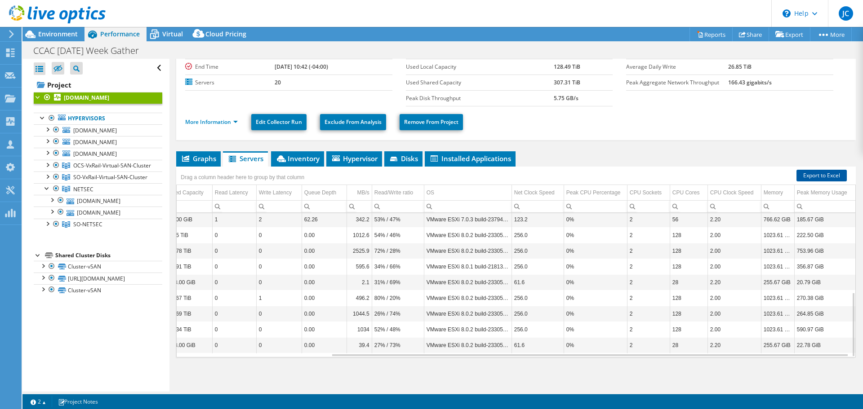
click at [802, 173] on link "Export to Excel" at bounding box center [821, 176] width 50 height 12
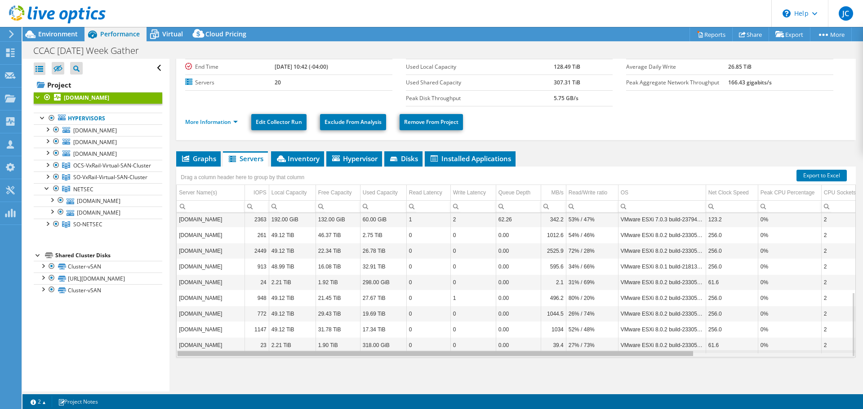
drag, startPoint x: 355, startPoint y: 354, endPoint x: 146, endPoint y: 347, distance: 209.5
click at [155, 344] on body "JC Channel Partner Jens Carlsson jens.carlsson@us.logicalis.com LOGICALIS NETWO…" at bounding box center [431, 204] width 863 height 409
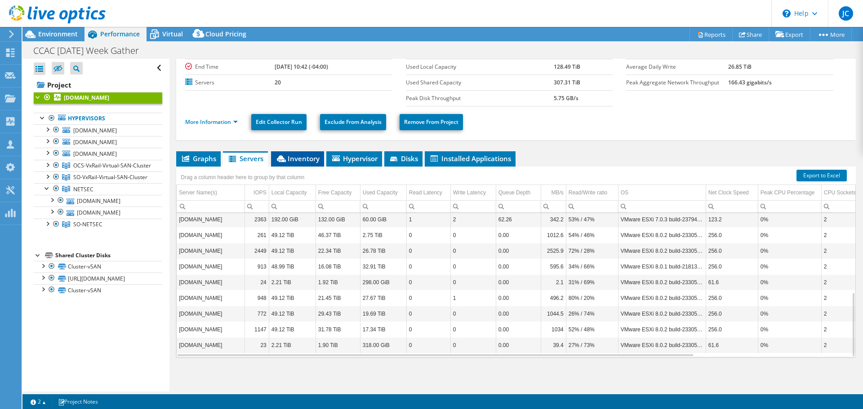
click at [300, 160] on span "Inventory" at bounding box center [297, 158] width 44 height 9
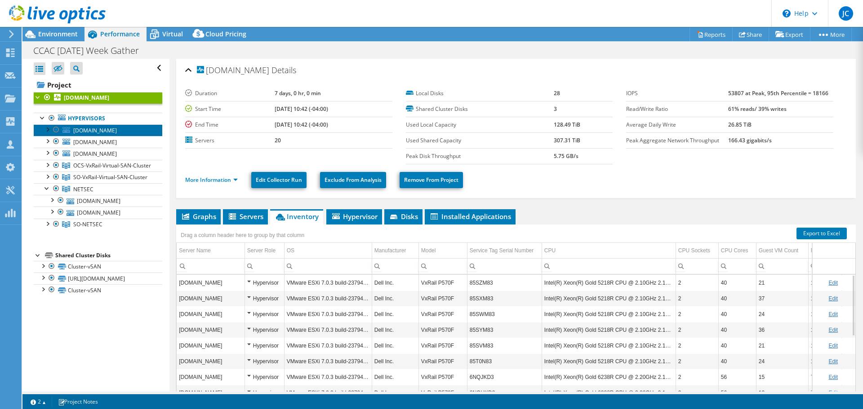
click at [86, 129] on span "[DOMAIN_NAME]" at bounding box center [95, 131] width 44 height 8
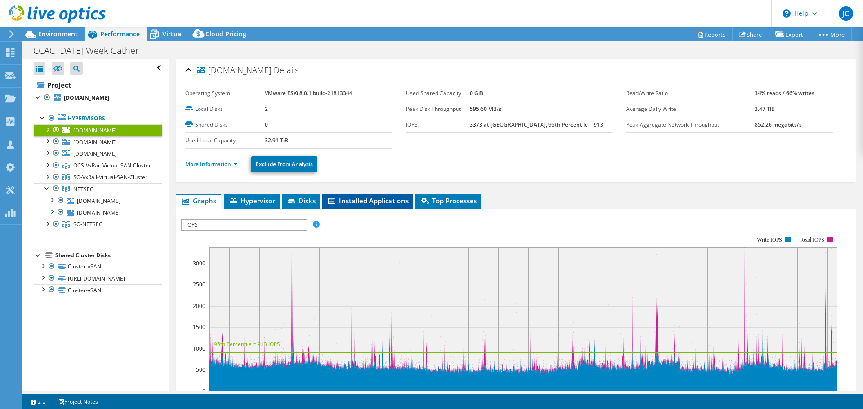
click at [359, 201] on span "Installed Applications" at bounding box center [368, 200] width 82 height 9
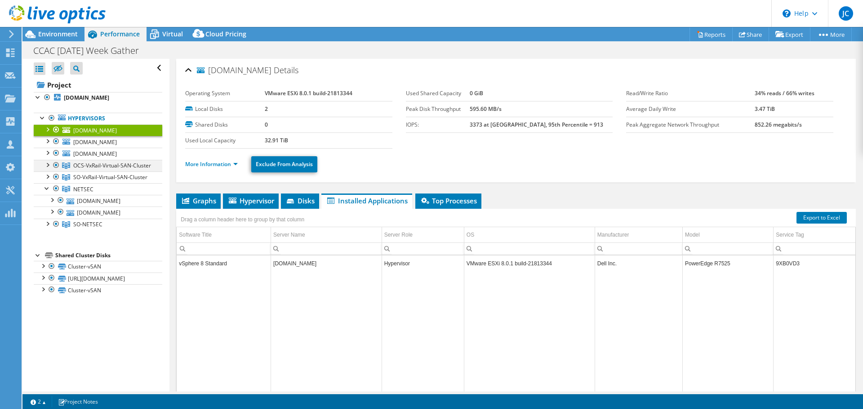
click at [46, 162] on div at bounding box center [47, 164] width 9 height 9
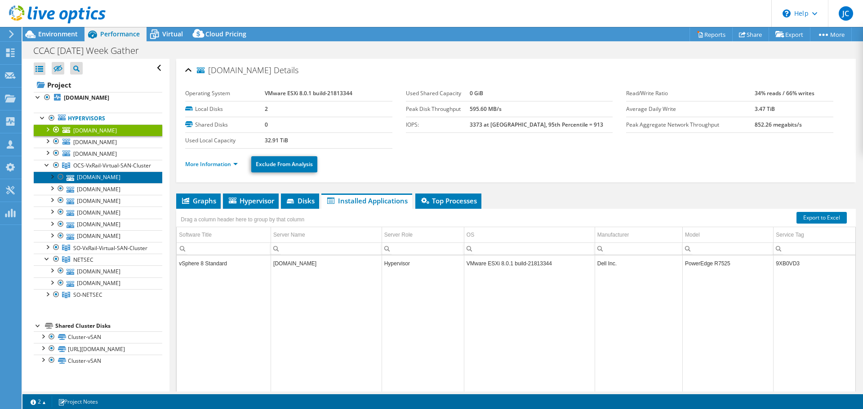
click at [80, 183] on link "[DOMAIN_NAME]" at bounding box center [98, 178] width 129 height 12
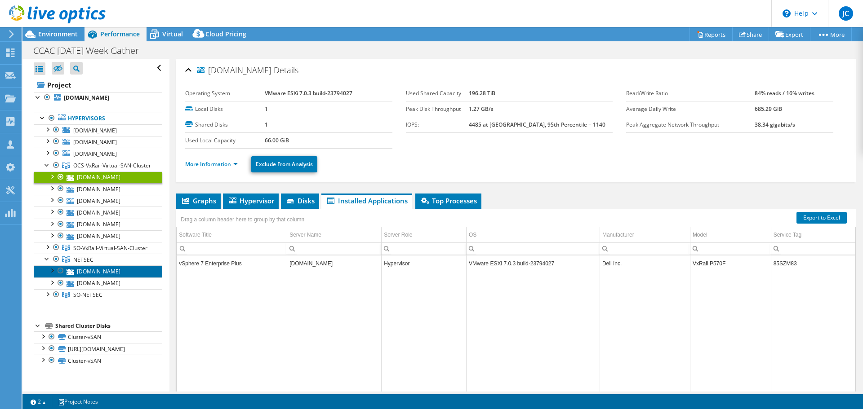
click at [97, 277] on link "[DOMAIN_NAME]" at bounding box center [98, 272] width 129 height 12
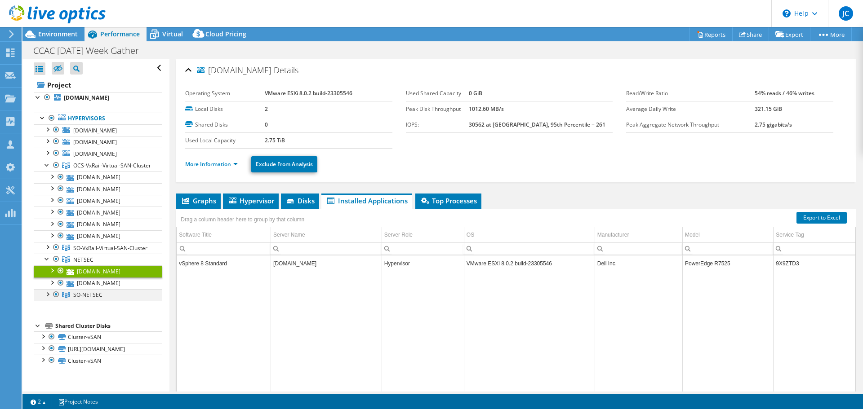
click at [49, 298] on div at bounding box center [47, 293] width 9 height 9
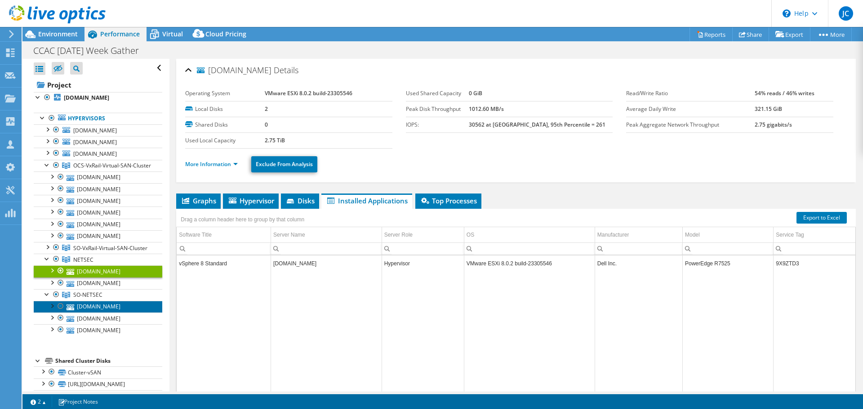
click at [98, 313] on link "[DOMAIN_NAME]" at bounding box center [98, 307] width 129 height 12
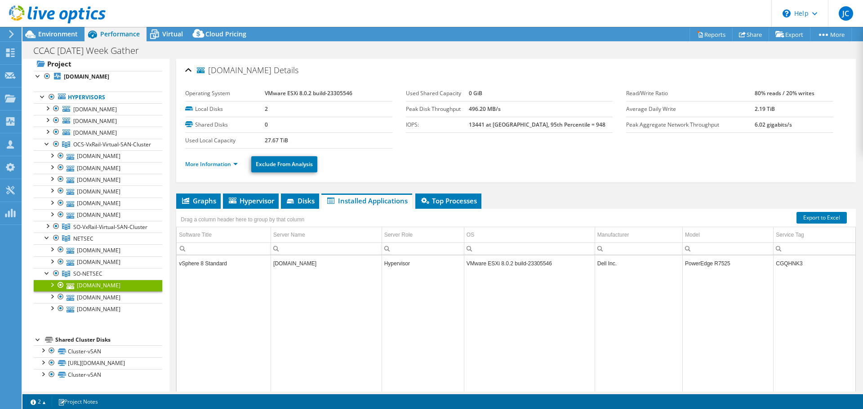
scroll to position [45, 0]
click at [43, 358] on div at bounding box center [42, 362] width 9 height 9
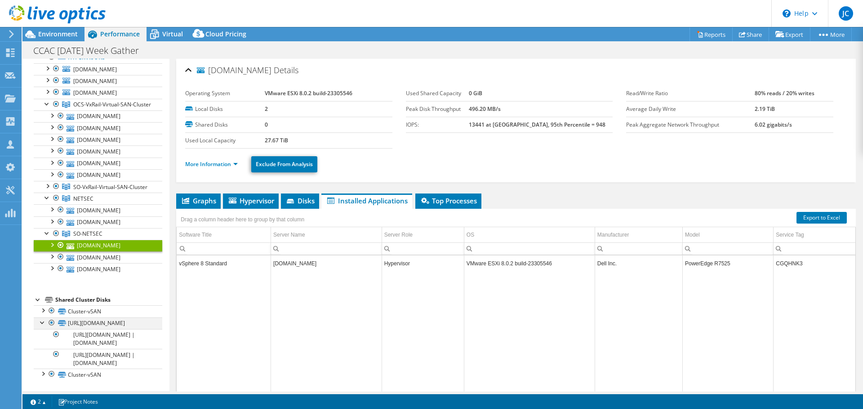
scroll to position [11, 0]
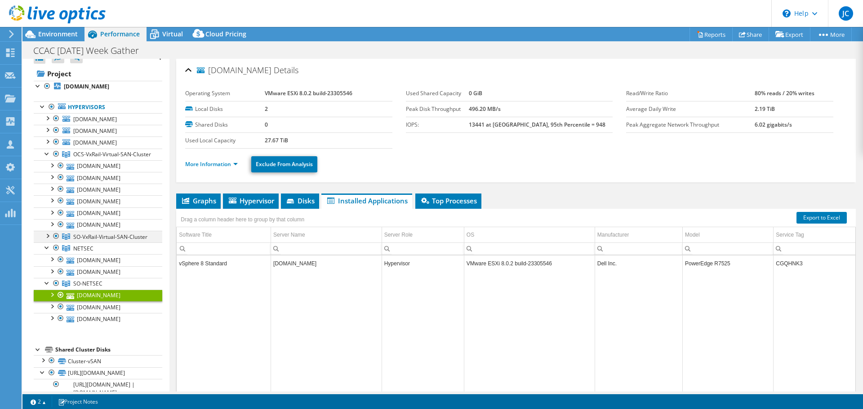
click at [50, 240] on div at bounding box center [47, 235] width 9 height 9
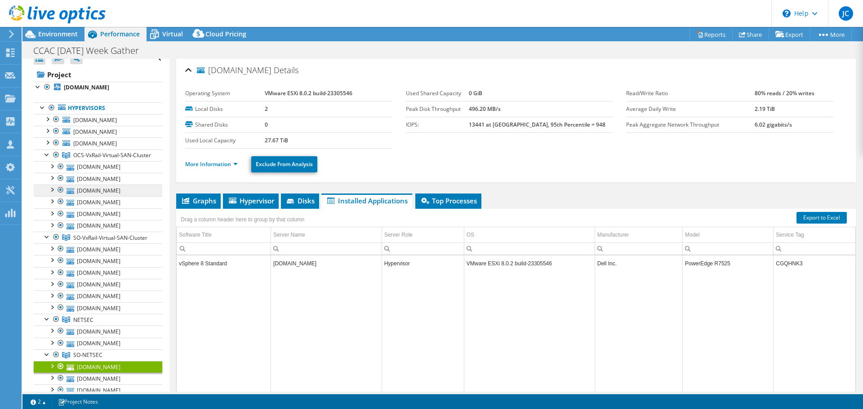
scroll to position [0, 0]
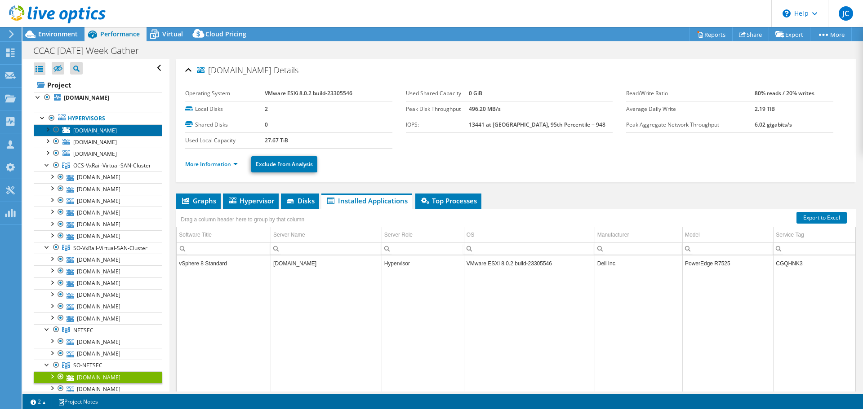
click at [111, 131] on span "[DOMAIN_NAME]" at bounding box center [95, 131] width 44 height 8
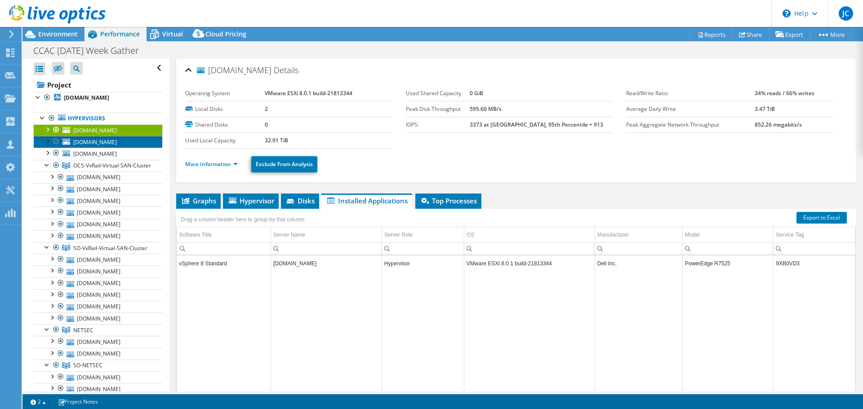
click at [113, 139] on span "[DOMAIN_NAME]" at bounding box center [95, 142] width 44 height 8
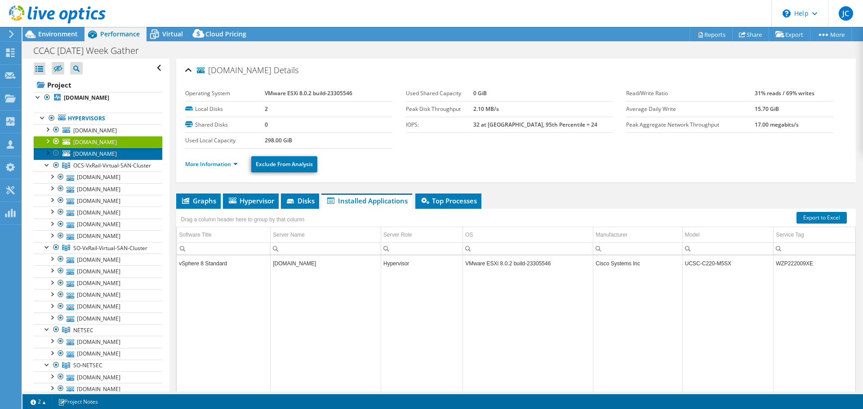
click at [112, 155] on span "[DOMAIN_NAME]" at bounding box center [95, 154] width 44 height 8
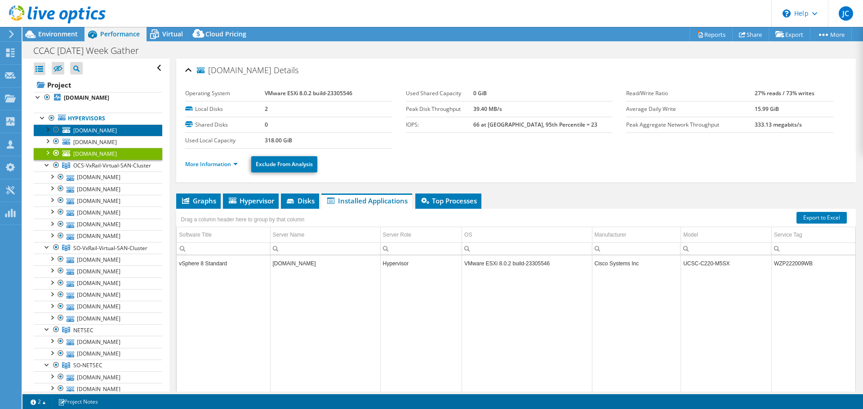
click at [97, 129] on span "[DOMAIN_NAME]" at bounding box center [95, 131] width 44 height 8
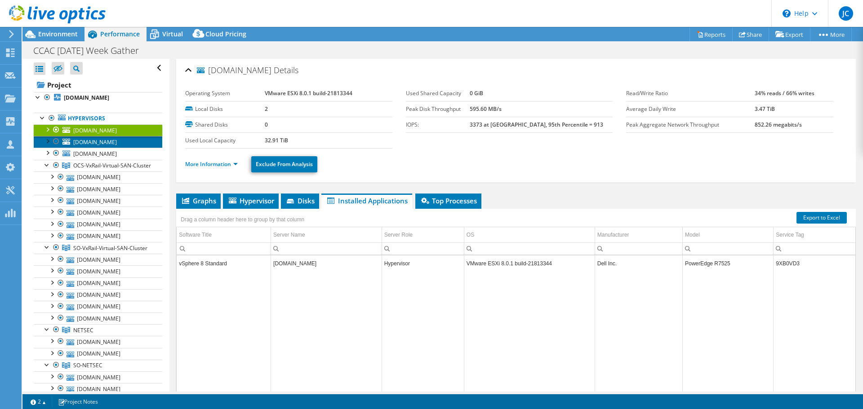
click at [102, 142] on span "[DOMAIN_NAME]" at bounding box center [95, 142] width 44 height 8
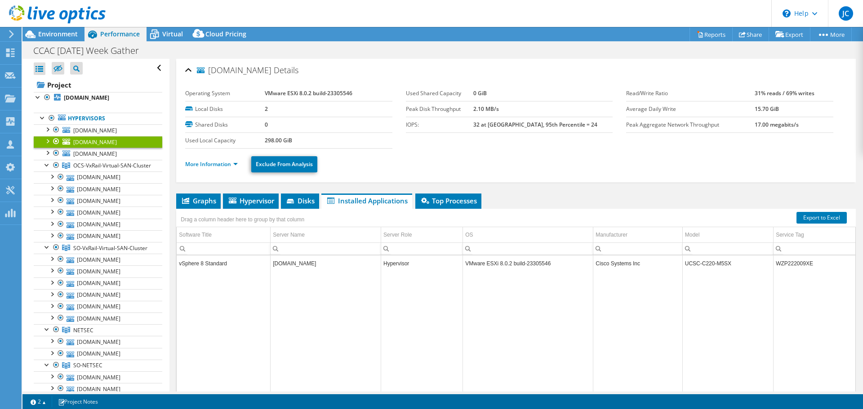
select select "USD"
click at [48, 139] on div at bounding box center [47, 140] width 9 height 9
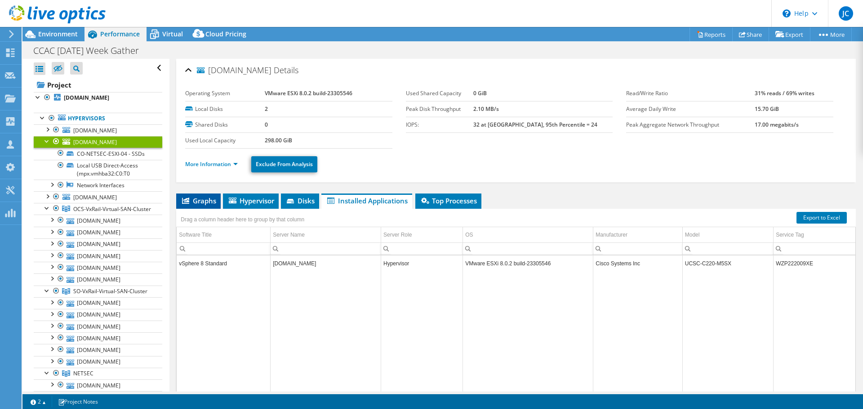
drag, startPoint x: 197, startPoint y: 201, endPoint x: 203, endPoint y: 204, distance: 5.8
click at [197, 201] on span "Graphs" at bounding box center [198, 200] width 35 height 9
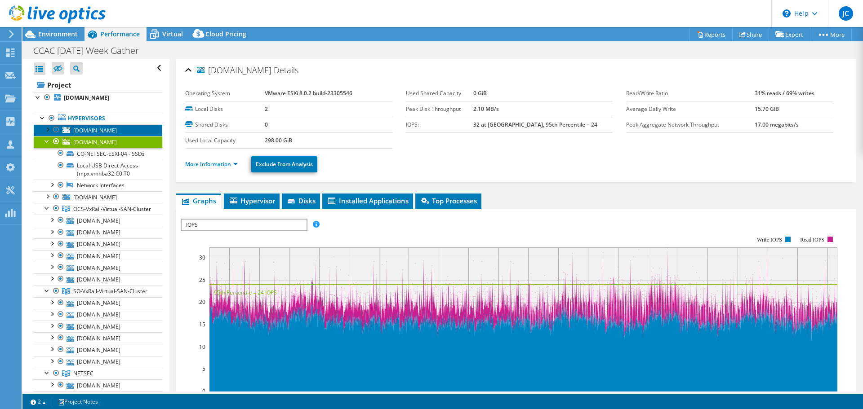
click at [92, 129] on span "[DOMAIN_NAME]" at bounding box center [95, 131] width 44 height 8
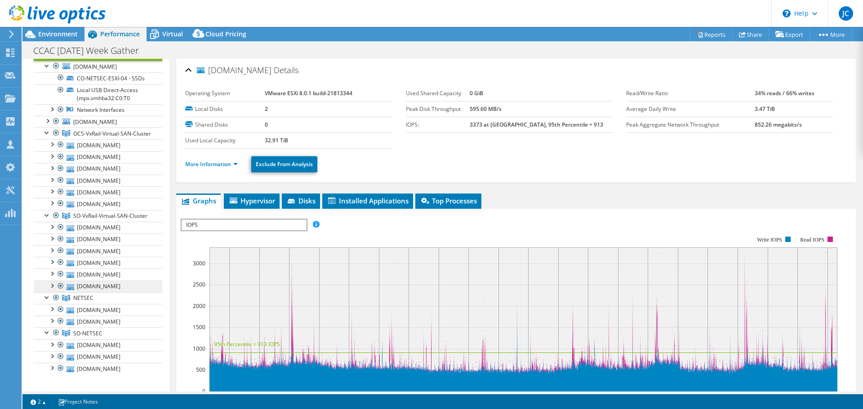
scroll to position [90, 0]
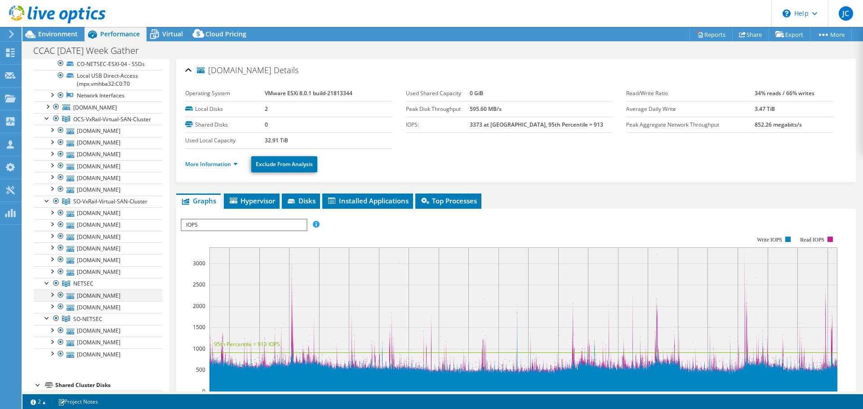
click at [54, 299] on div at bounding box center [51, 294] width 9 height 9
click at [85, 301] on link "co-netsec-esxi-01.ccac.org" at bounding box center [98, 296] width 129 height 12
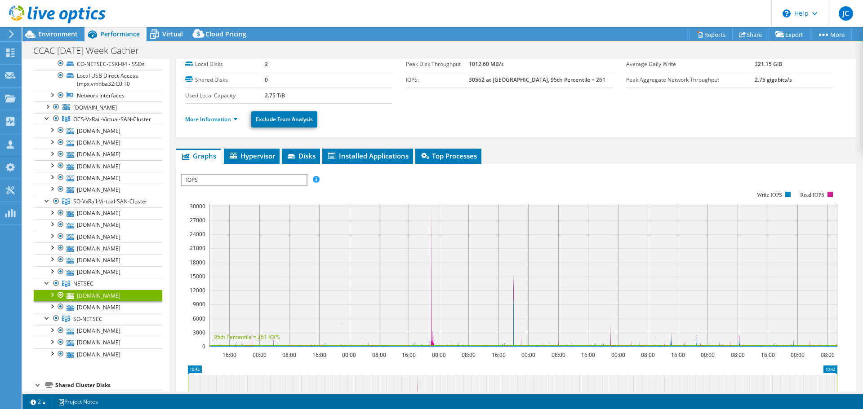
scroll to position [0, 0]
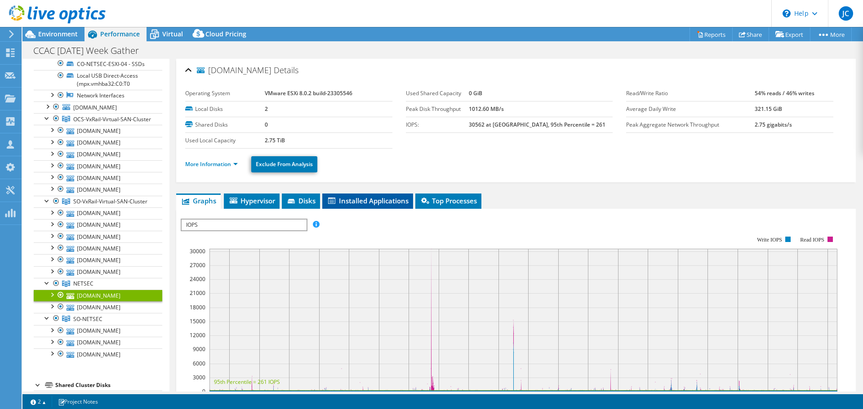
click at [352, 197] on span "Installed Applications" at bounding box center [368, 200] width 82 height 9
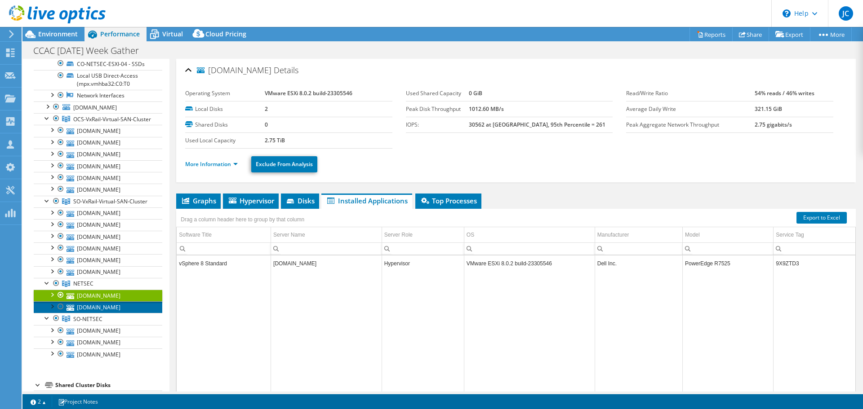
click at [114, 313] on link "co-netsec-esxi-03.ccac.org" at bounding box center [98, 307] width 129 height 12
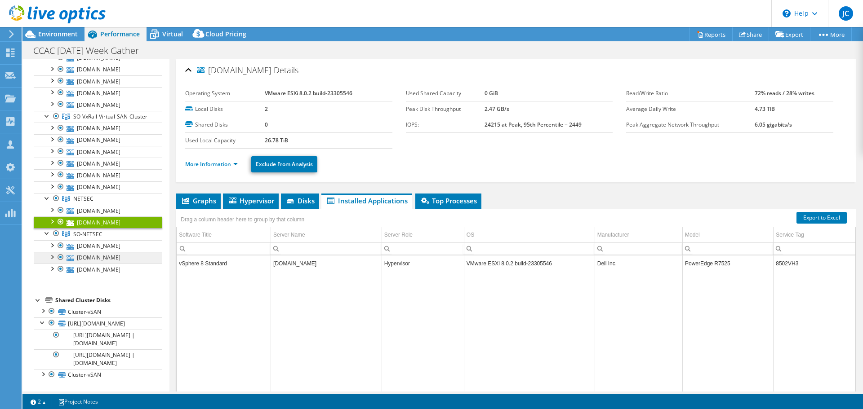
scroll to position [215, 0]
click at [42, 318] on div at bounding box center [42, 322] width 9 height 9
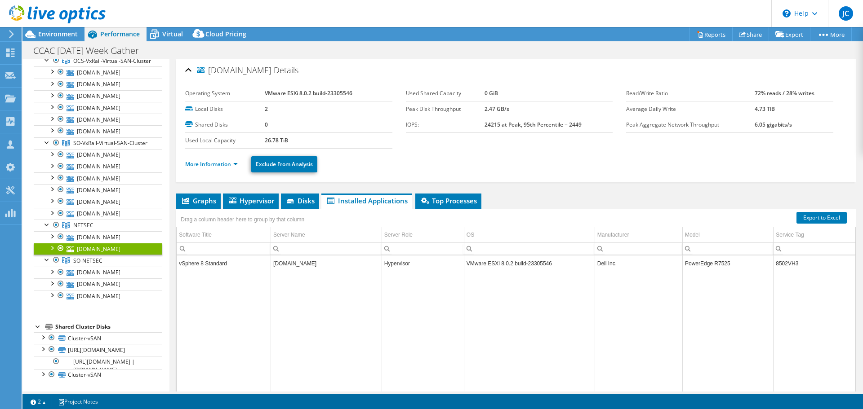
scroll to position [160, 0]
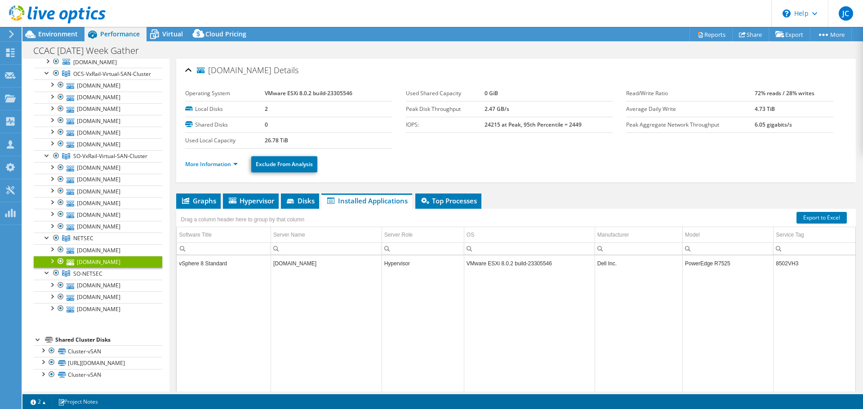
click at [9, 34] on icon at bounding box center [11, 34] width 7 height 8
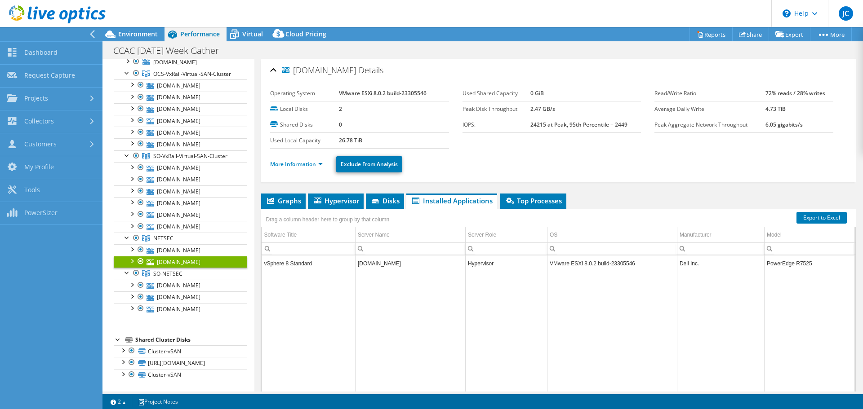
scroll to position [151, 0]
click at [30, 52] on link "Dashboard" at bounding box center [51, 53] width 102 height 23
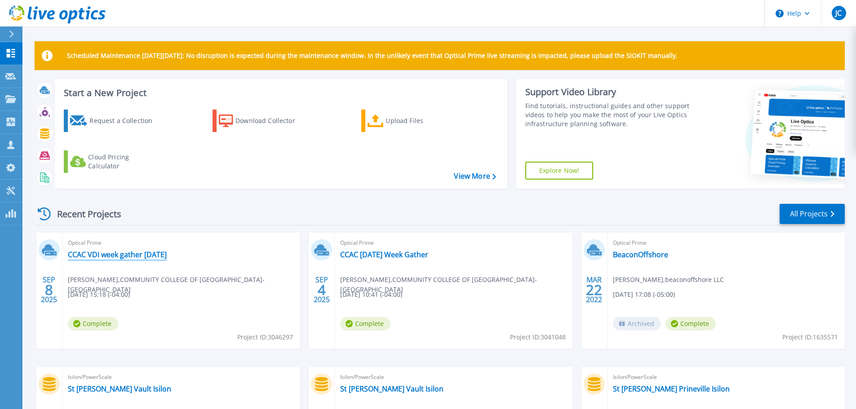
click at [128, 255] on link "CCAC VDI week gather [DATE]" at bounding box center [117, 254] width 99 height 9
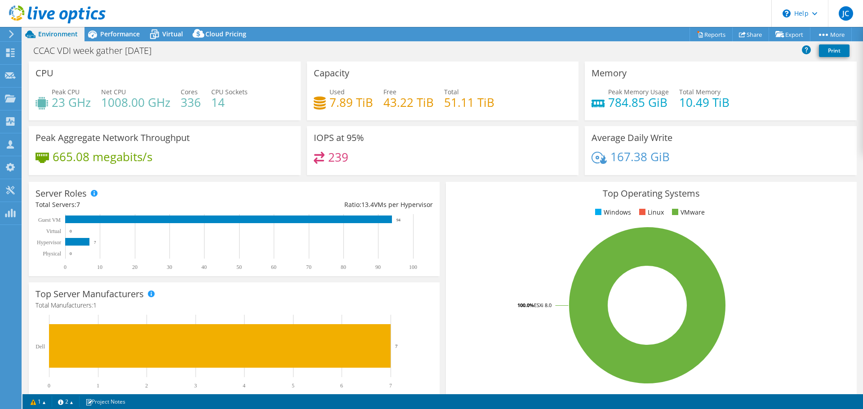
select select "USD"
click at [118, 33] on span "Performance" at bounding box center [120, 34] width 40 height 9
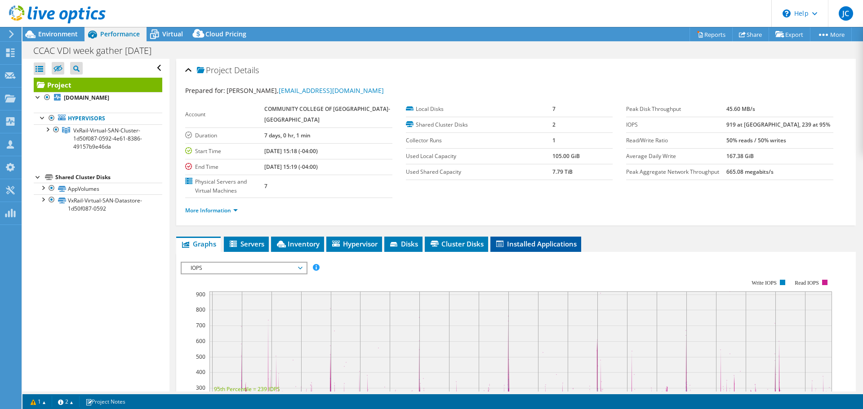
click at [521, 242] on span "Installed Applications" at bounding box center [536, 243] width 82 height 9
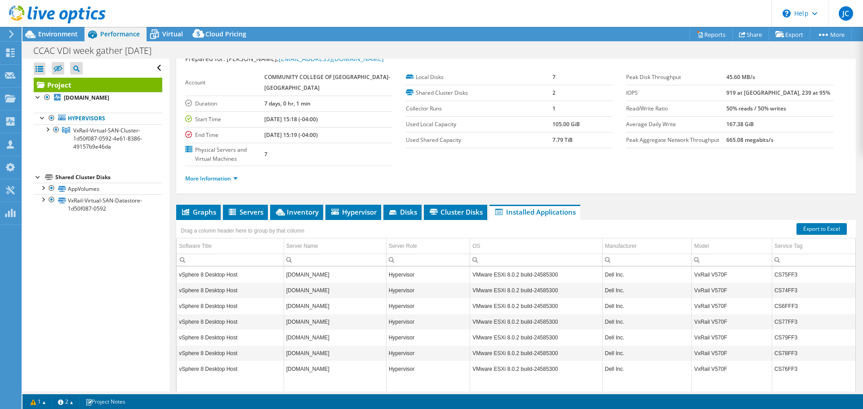
scroll to position [45, 0]
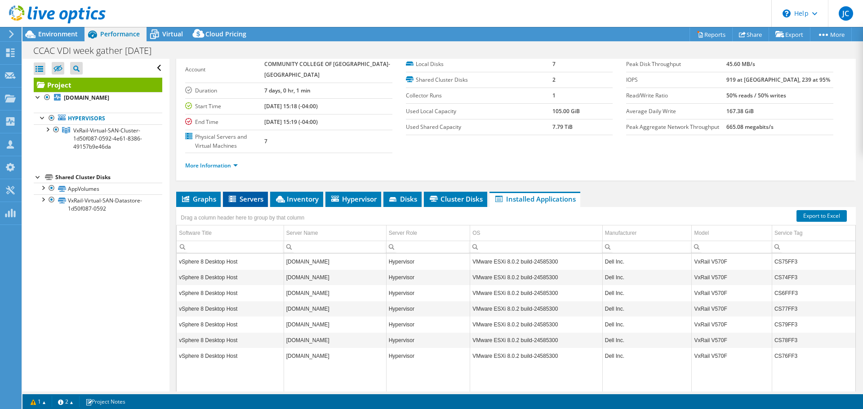
click at [239, 196] on span "Servers" at bounding box center [245, 199] width 36 height 9
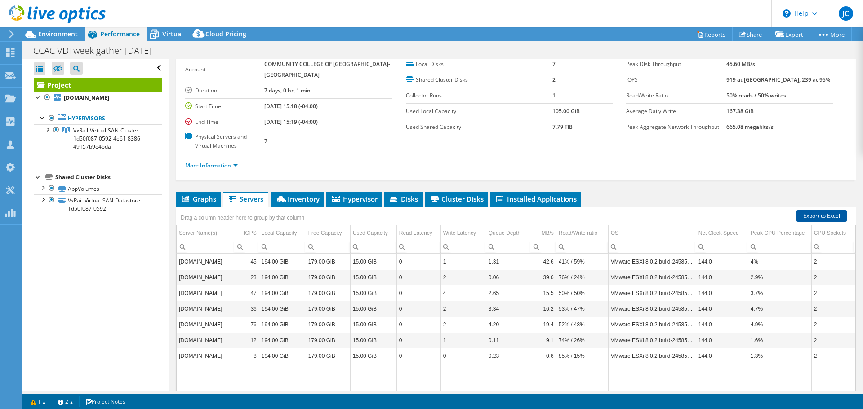
click at [801, 213] on link "Export to Excel" at bounding box center [821, 216] width 50 height 12
